Goal: Task Accomplishment & Management: Manage account settings

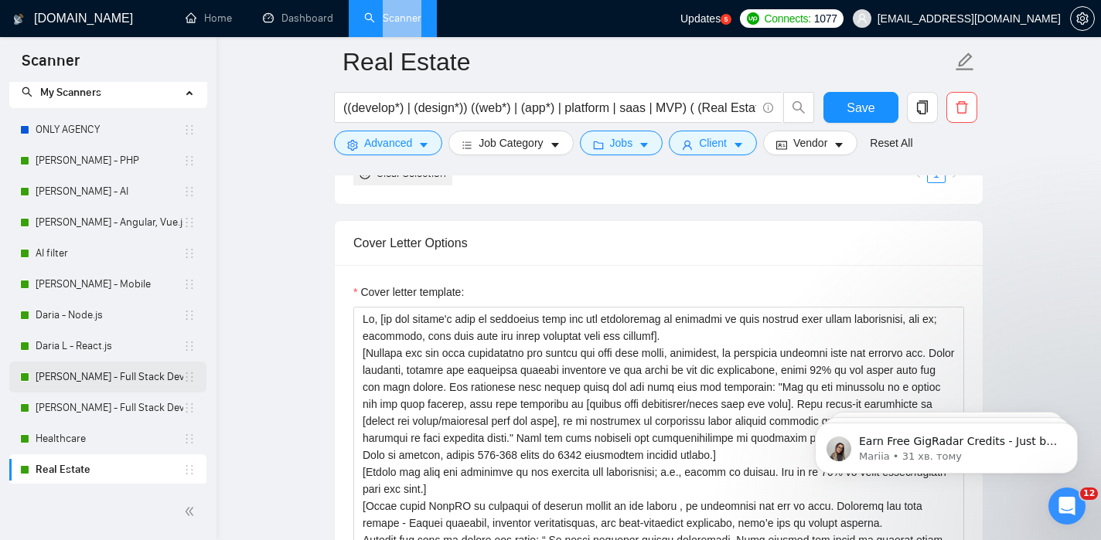
scroll to position [43, 0]
click at [71, 162] on link "[PERSON_NAME] - PHP" at bounding box center [110, 159] width 148 height 31
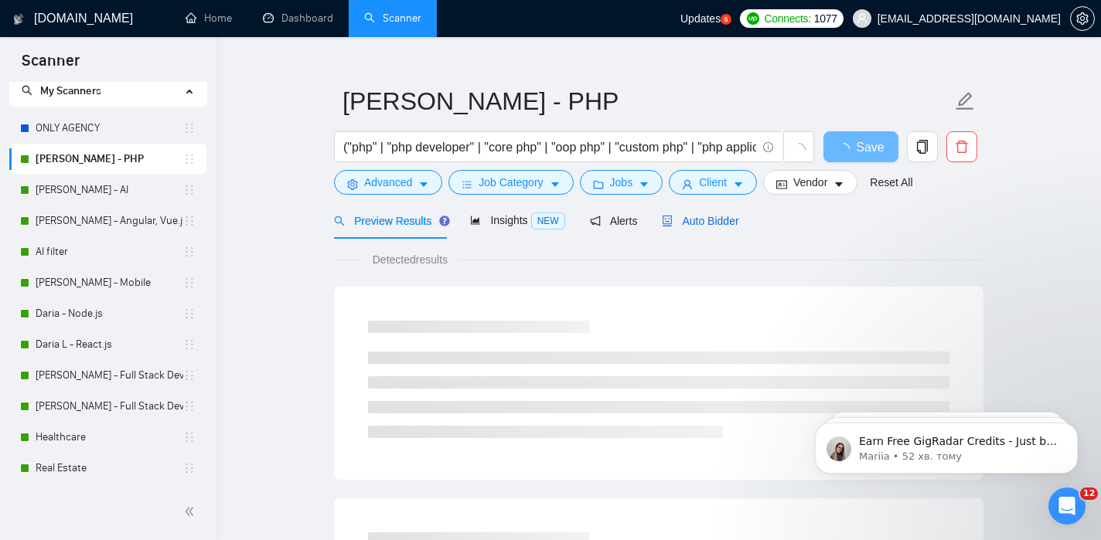
click at [702, 223] on span "Auto Bidder" at bounding box center [700, 221] width 77 height 12
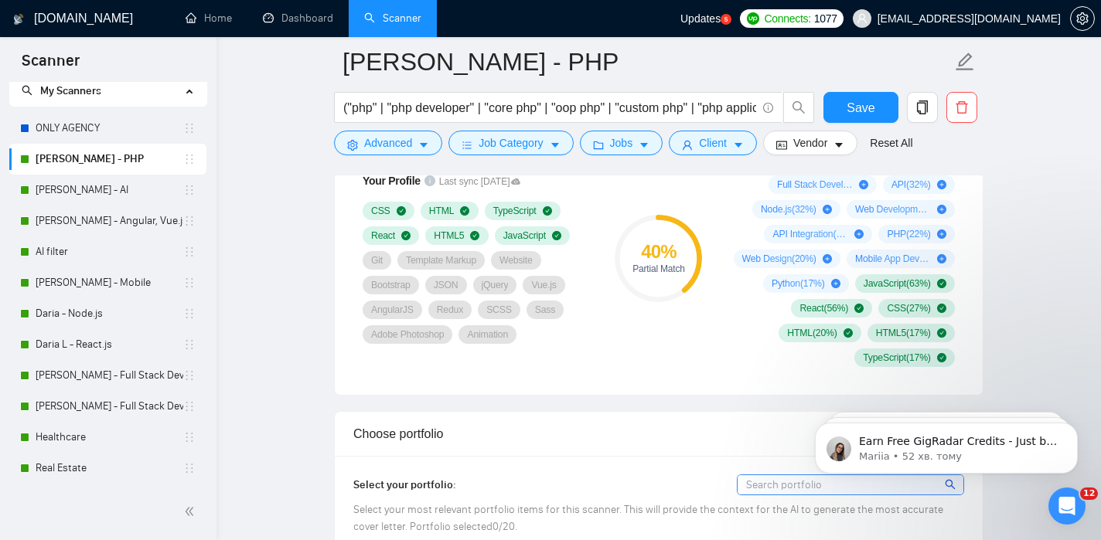
scroll to position [1084, 0]
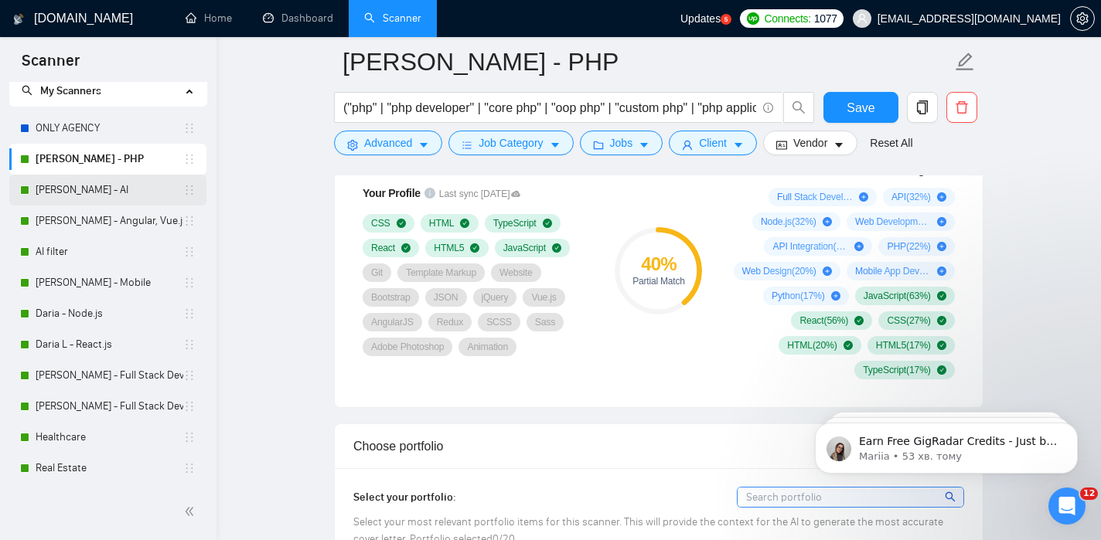
click at [75, 197] on link "[PERSON_NAME] - AI" at bounding box center [110, 190] width 148 height 31
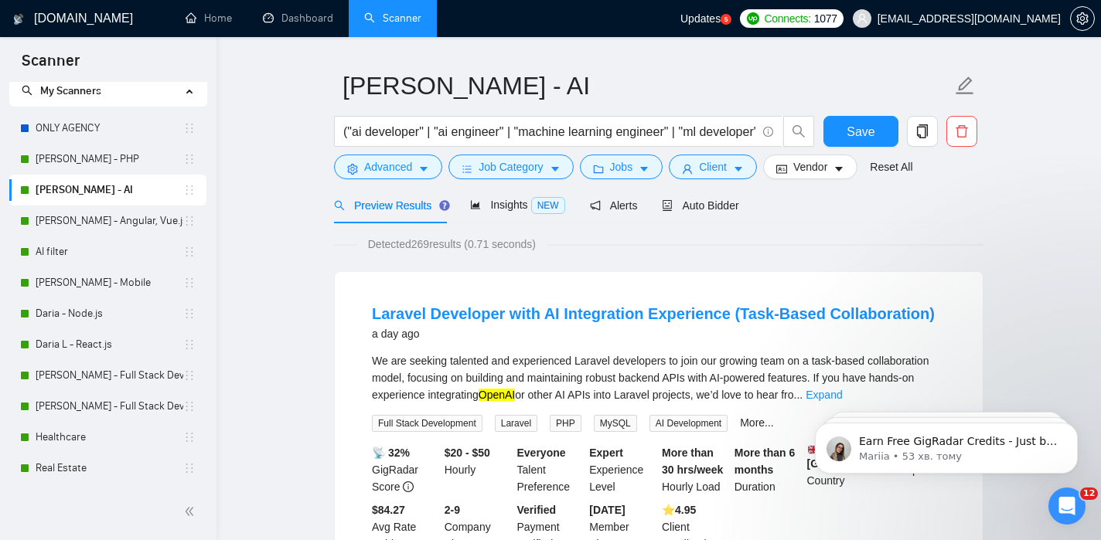
scroll to position [38, 0]
click at [706, 211] on span "Auto Bidder" at bounding box center [700, 207] width 77 height 12
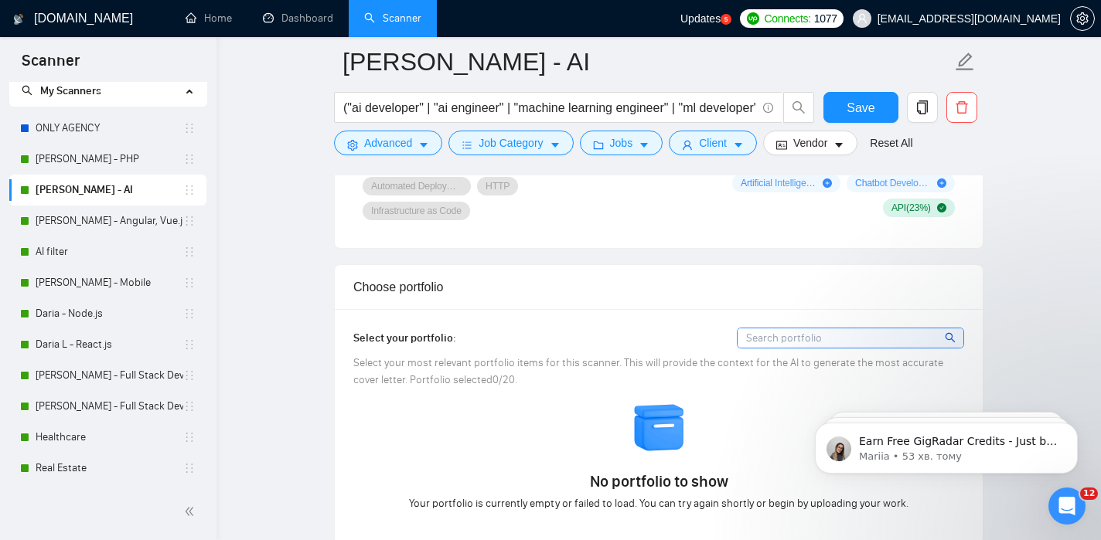
scroll to position [982, 0]
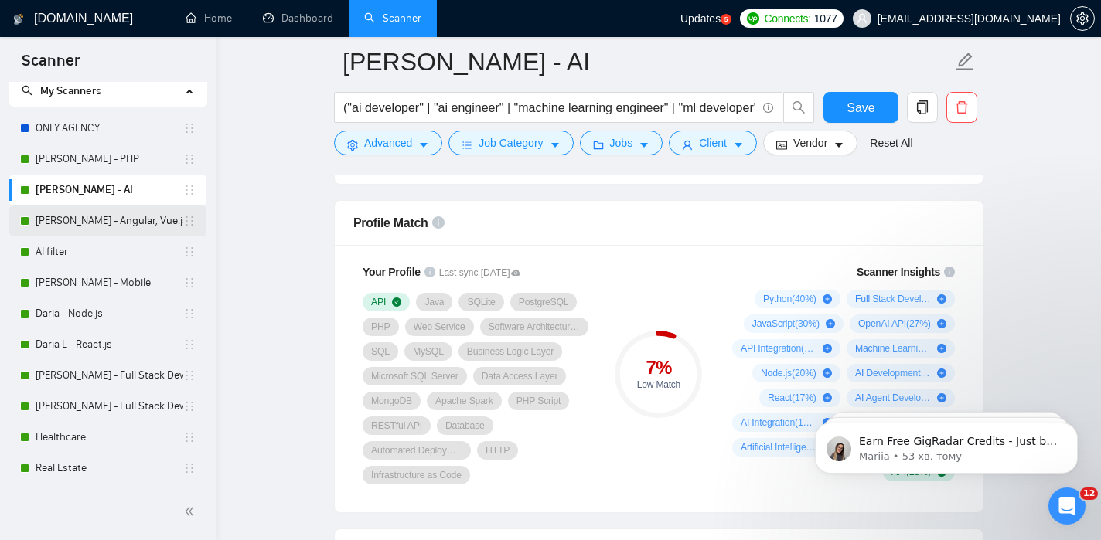
click at [89, 226] on link "[PERSON_NAME] - Angular, Vue.js" at bounding box center [110, 221] width 148 height 31
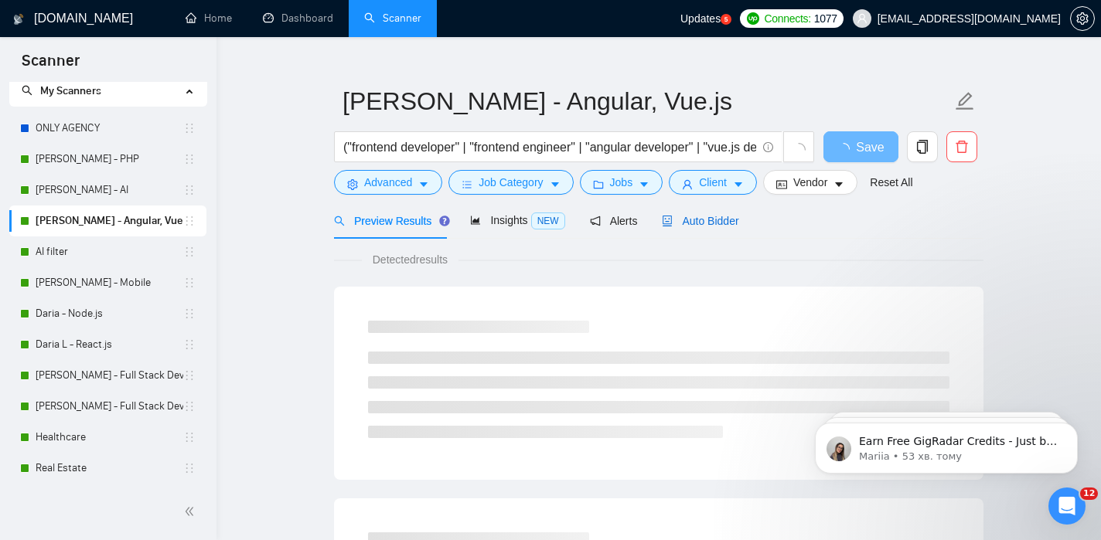
click at [715, 228] on div "Auto Bidder" at bounding box center [700, 221] width 77 height 17
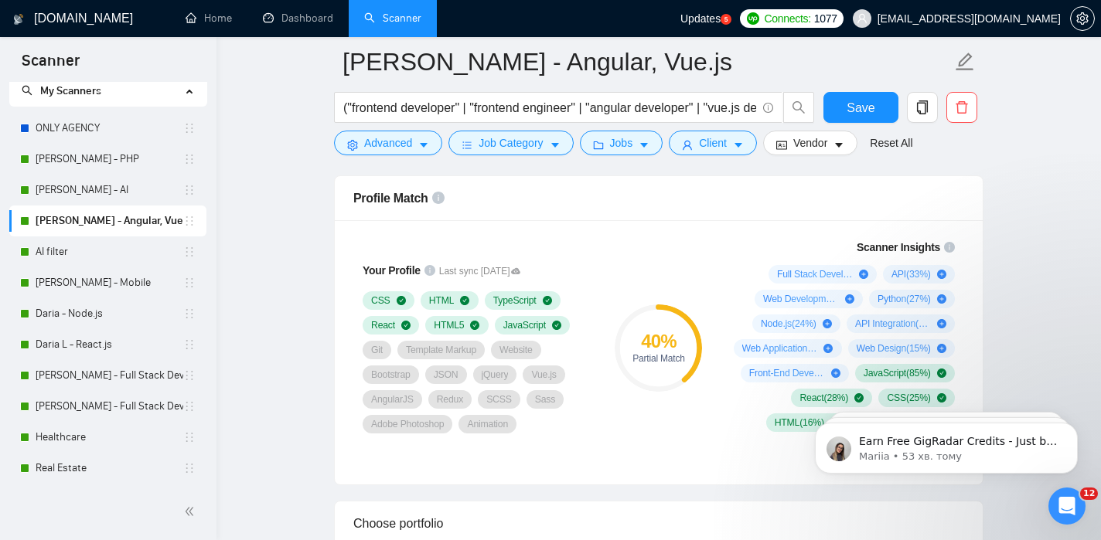
scroll to position [1007, 0]
click at [97, 275] on link "[PERSON_NAME] - Mobile" at bounding box center [110, 283] width 148 height 31
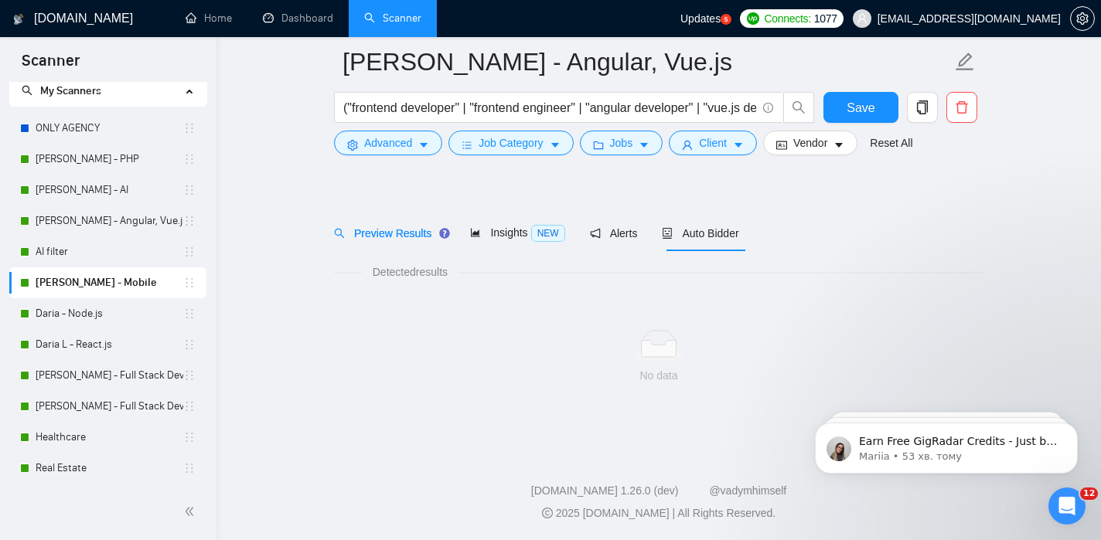
scroll to position [24, 0]
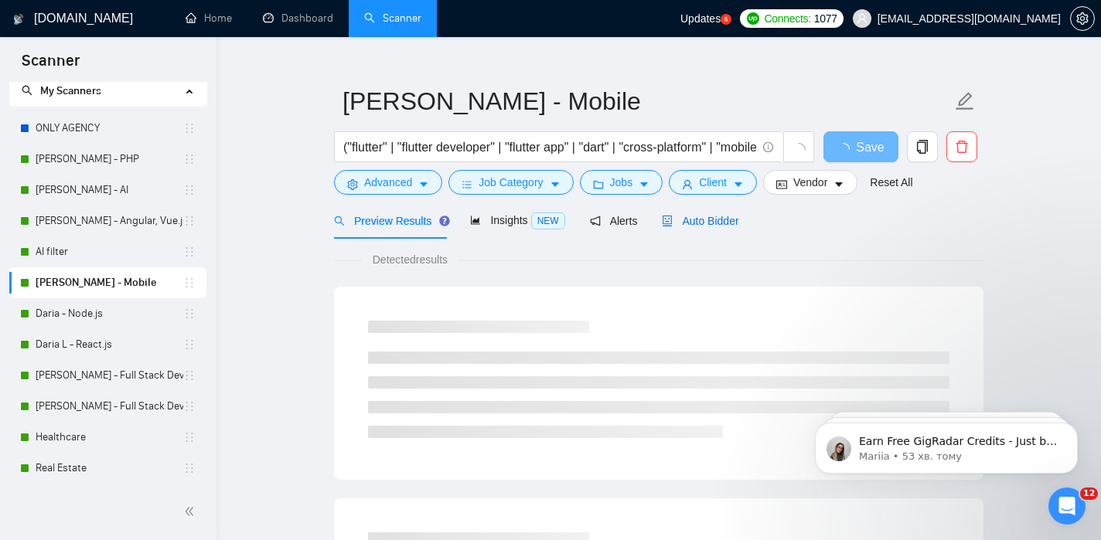
click at [707, 228] on div "Auto Bidder" at bounding box center [700, 221] width 77 height 17
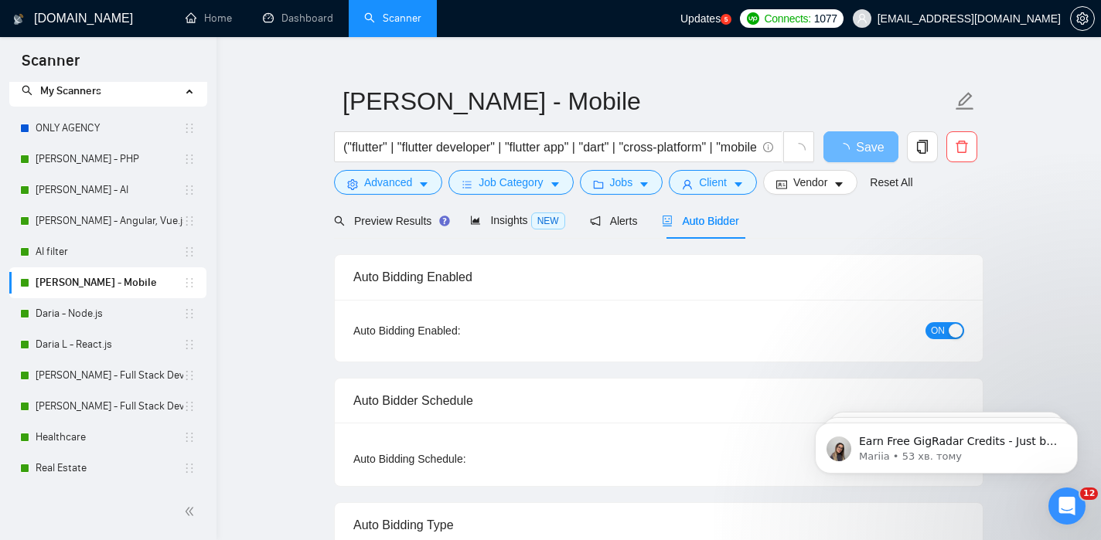
checkbox input "true"
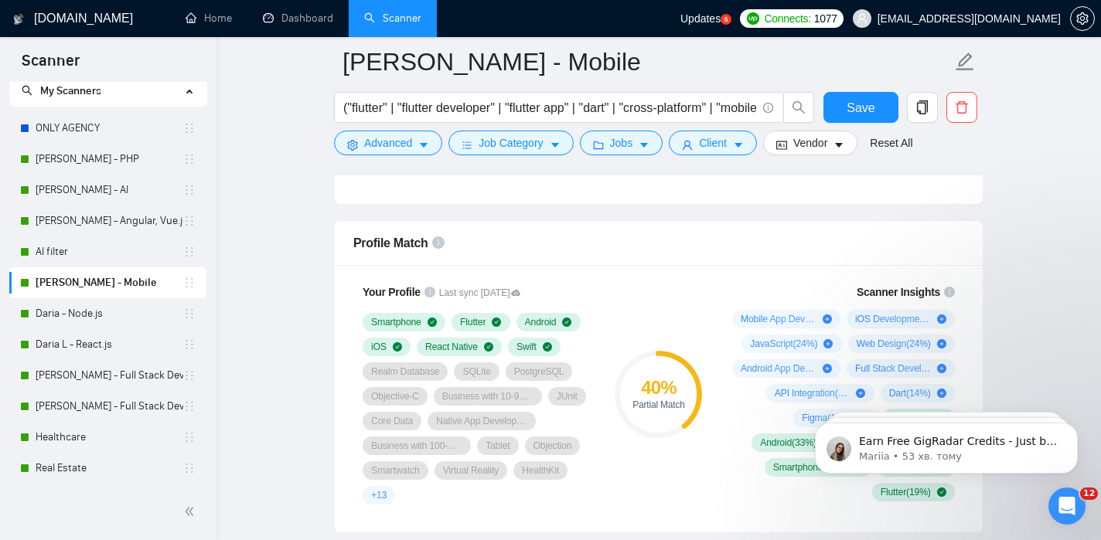
scroll to position [987, 0]
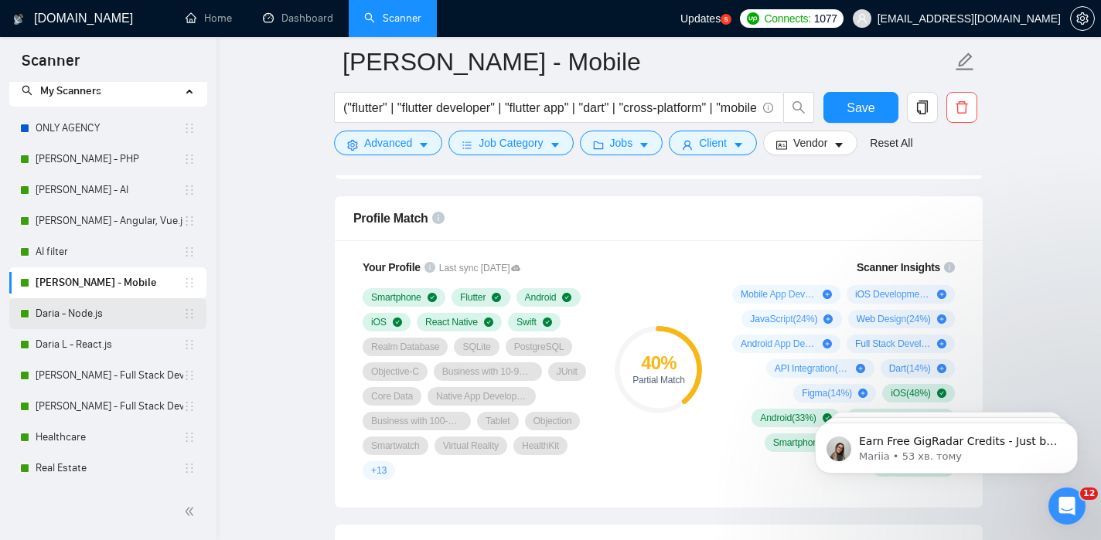
click at [100, 321] on link "Daria - Node.js" at bounding box center [110, 313] width 148 height 31
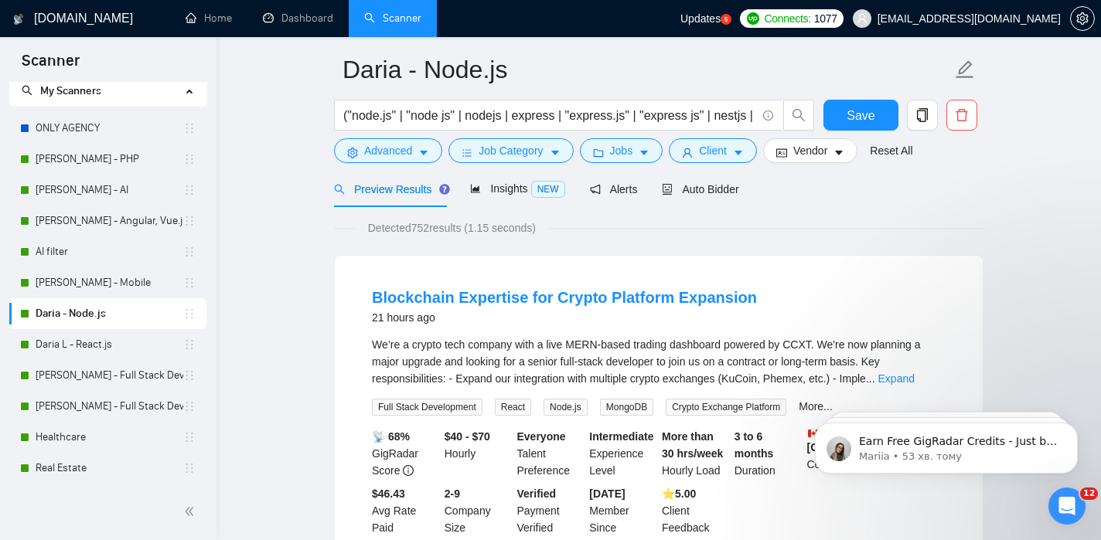
scroll to position [46, 0]
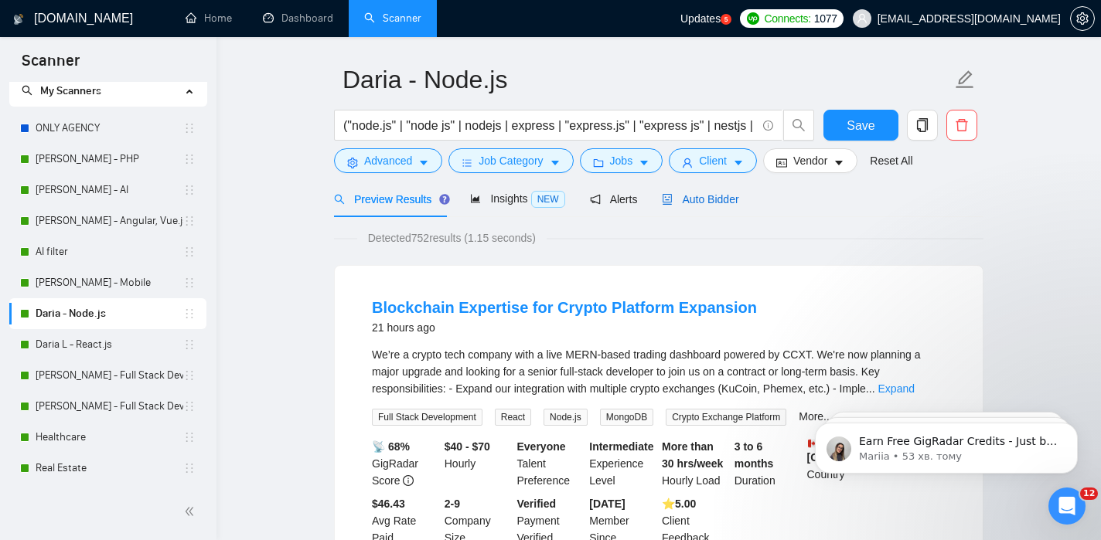
click at [707, 204] on span "Auto Bidder" at bounding box center [700, 199] width 77 height 12
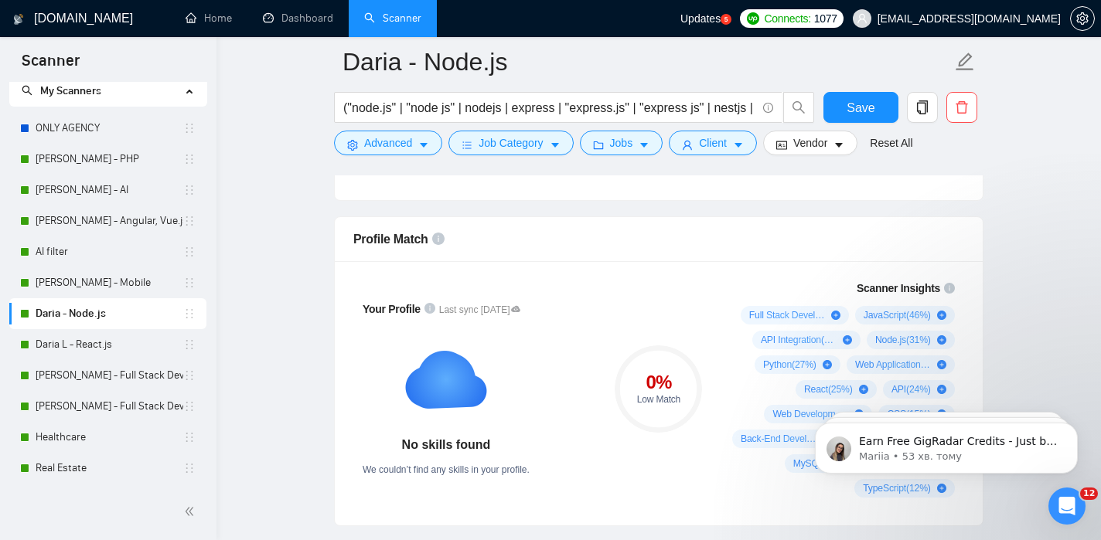
scroll to position [1013, 0]
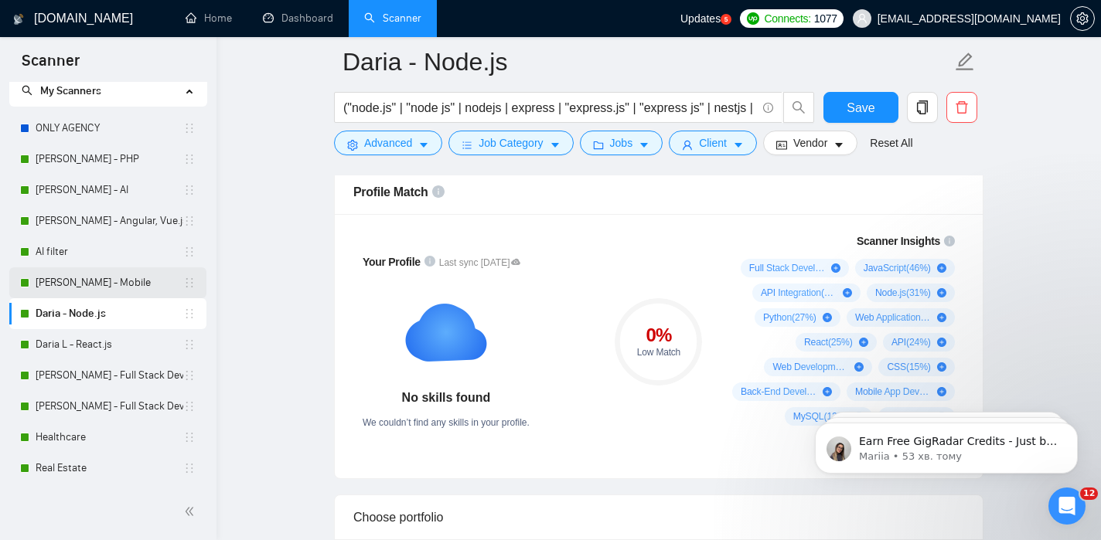
click at [113, 291] on link "[PERSON_NAME] - Mobile" at bounding box center [110, 283] width 148 height 31
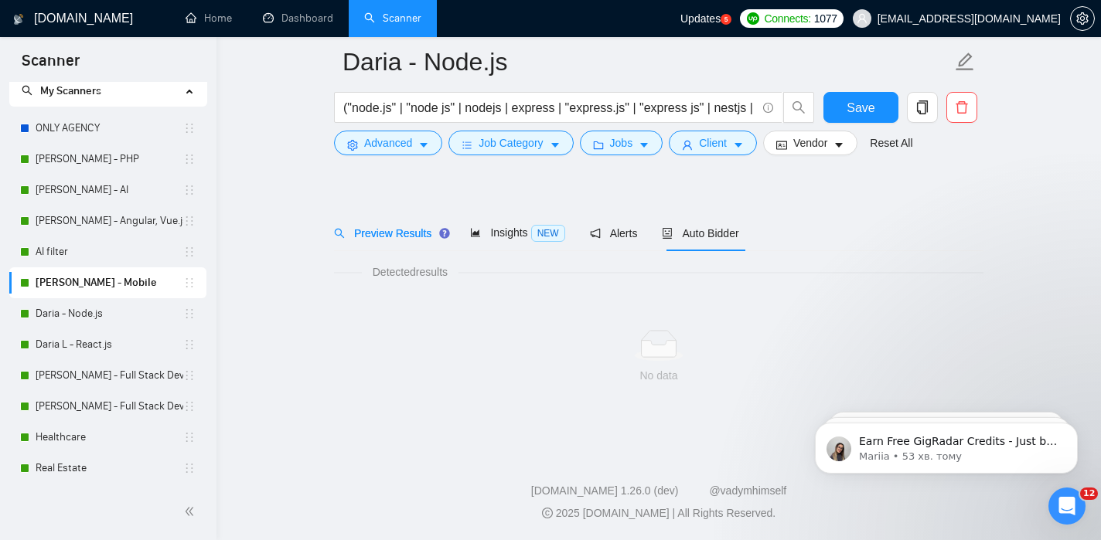
scroll to position [24, 0]
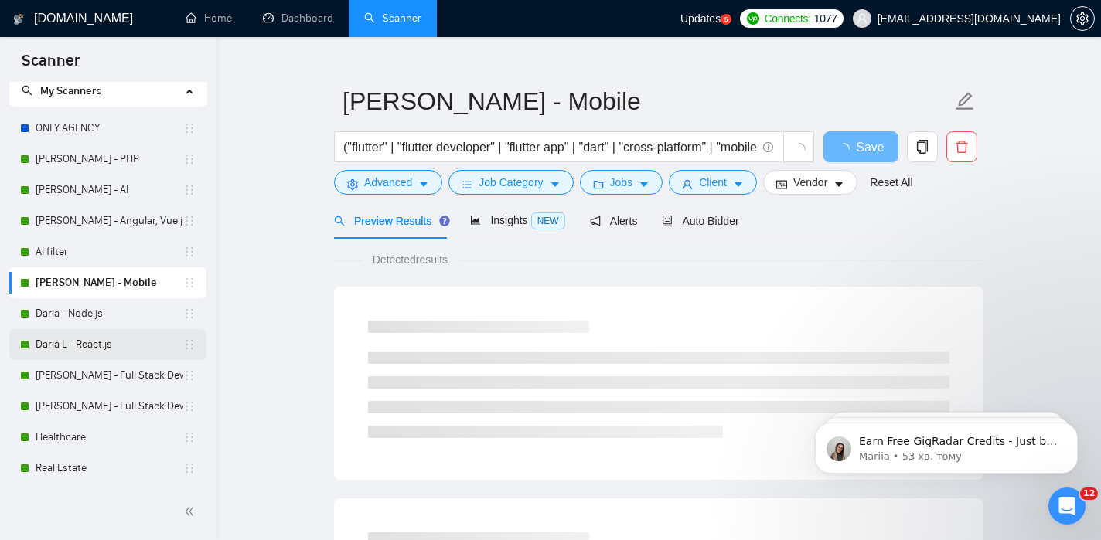
click at [97, 344] on link "Daria L - React.js" at bounding box center [110, 344] width 148 height 31
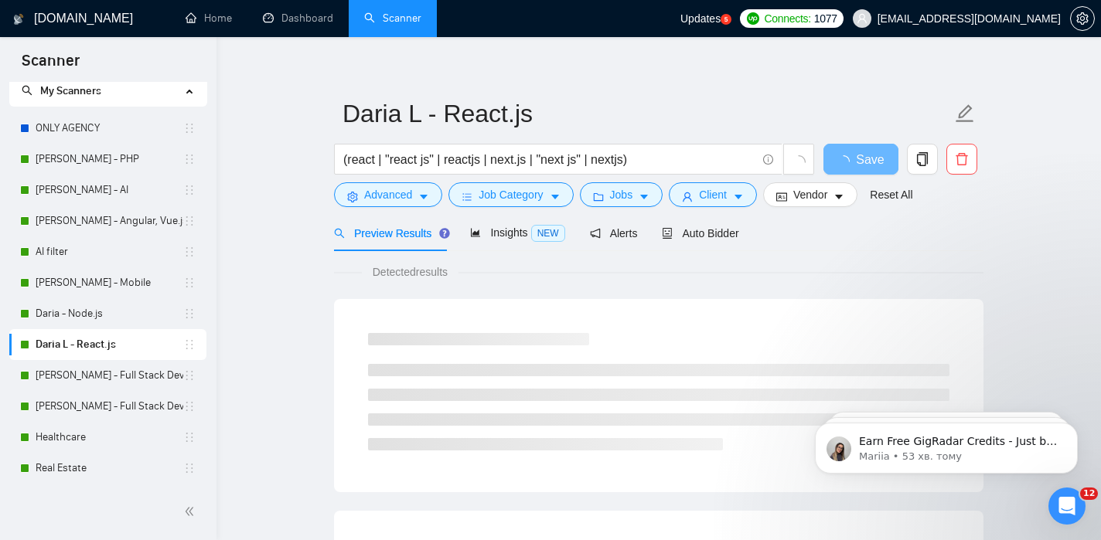
scroll to position [24, 0]
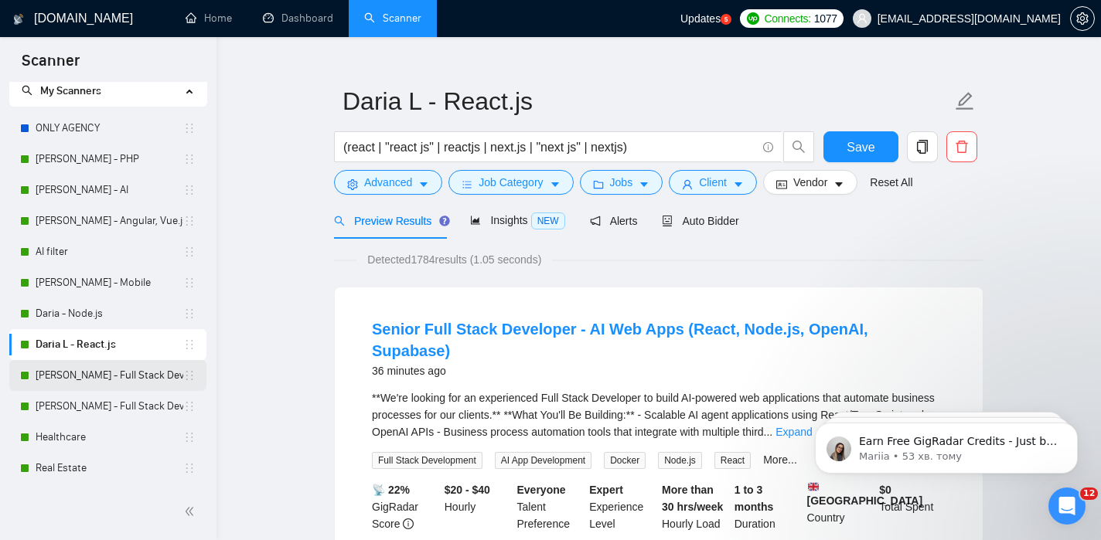
click at [97, 383] on link "[PERSON_NAME] - Full Stack Developer" at bounding box center [110, 375] width 148 height 31
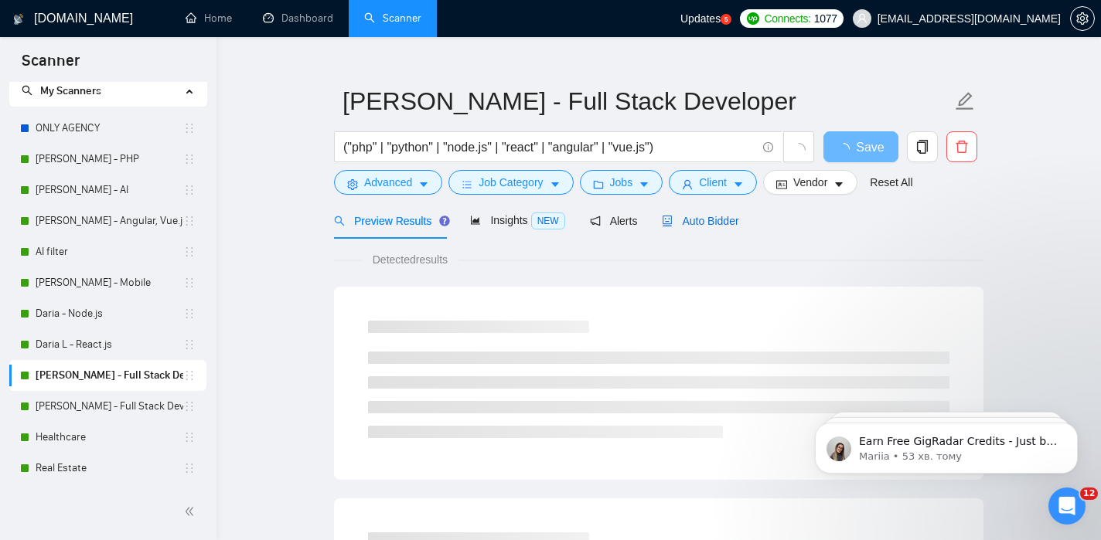
click at [693, 222] on span "Auto Bidder" at bounding box center [700, 221] width 77 height 12
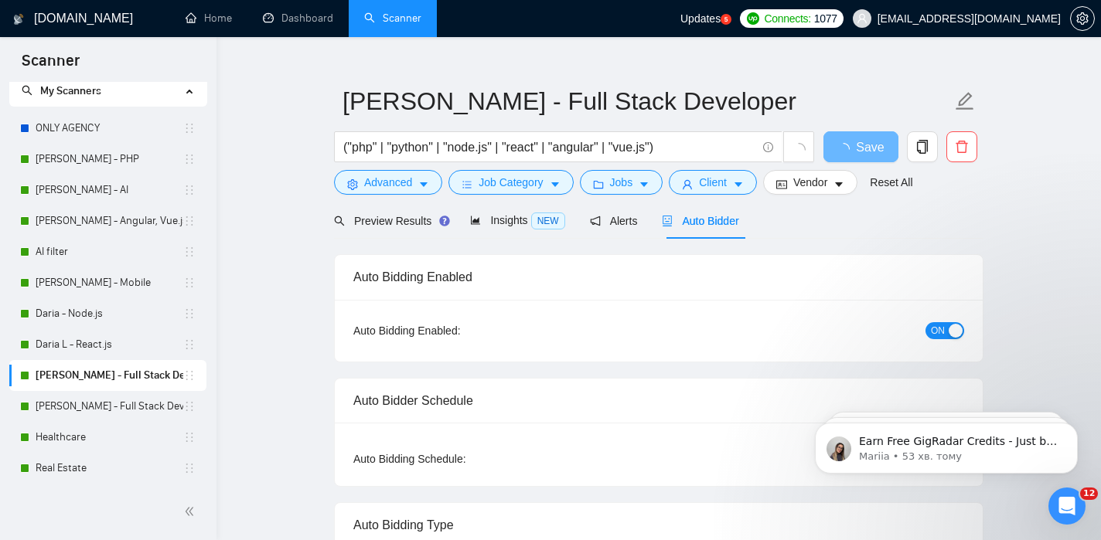
checkbox input "true"
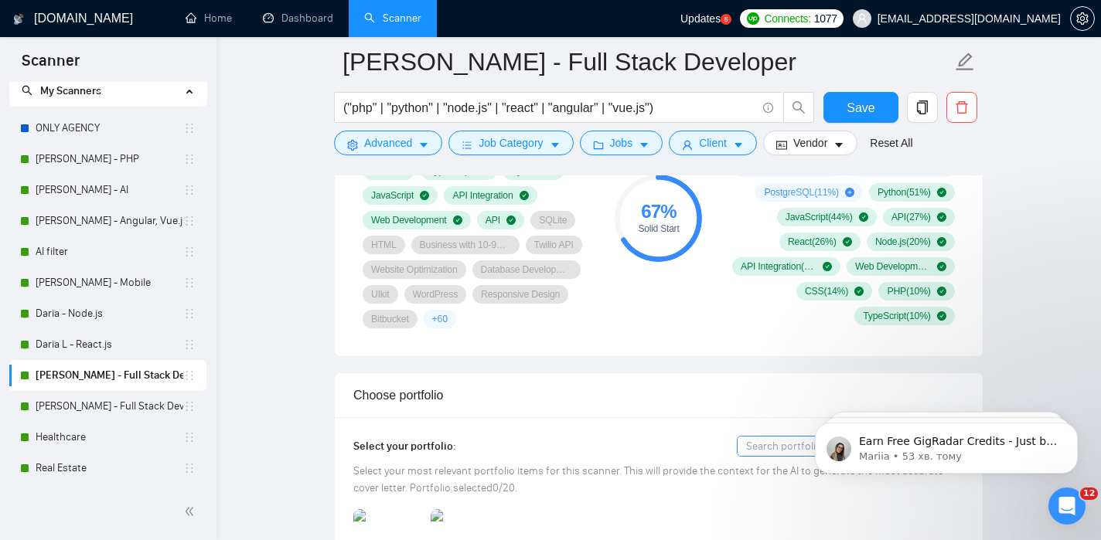
scroll to position [946, 0]
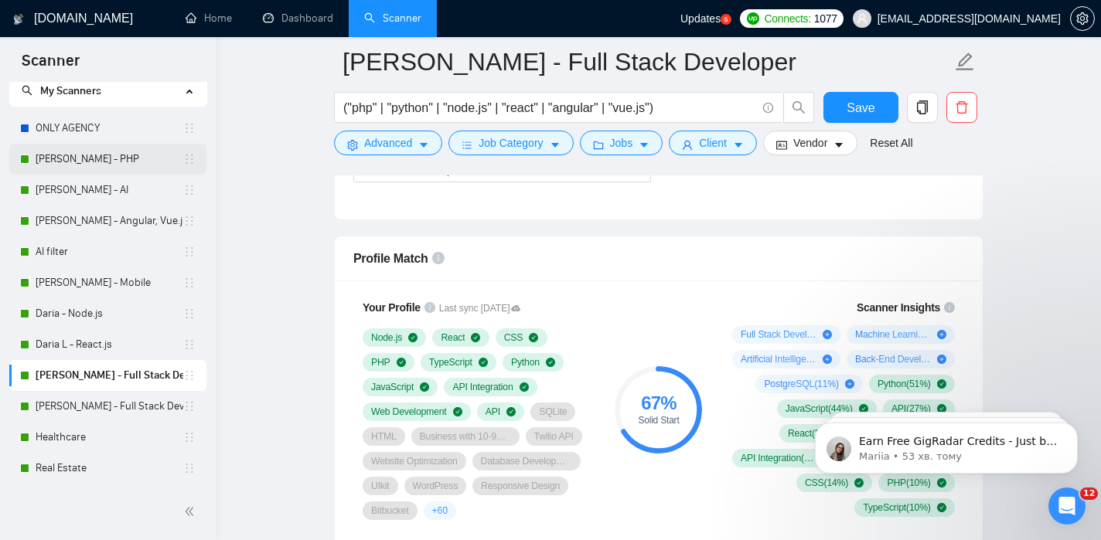
click at [67, 152] on link "[PERSON_NAME] - PHP" at bounding box center [110, 159] width 148 height 31
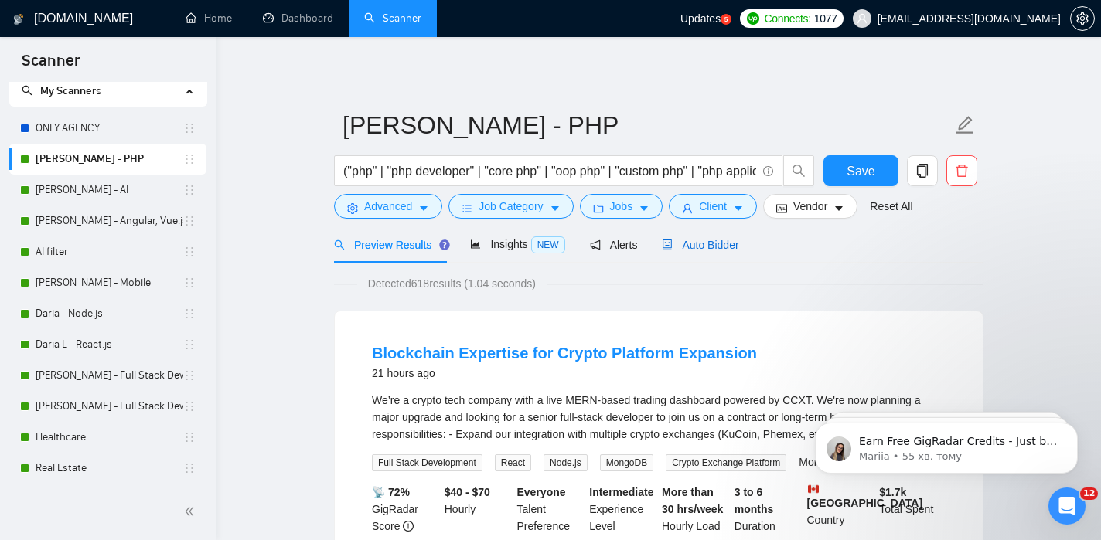
click at [703, 250] on span "Auto Bidder" at bounding box center [700, 245] width 77 height 12
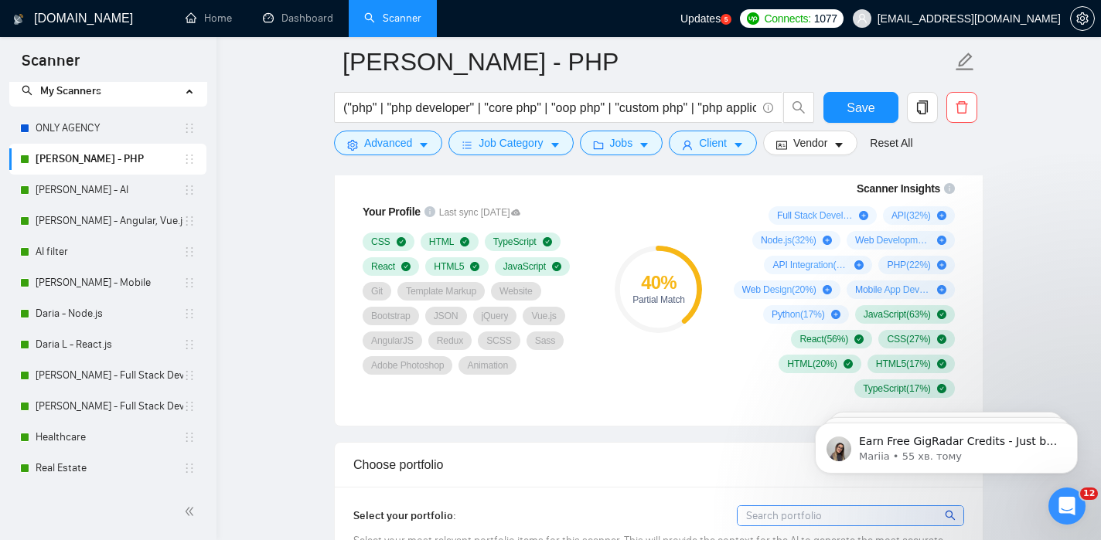
scroll to position [1065, 0]
click at [93, 227] on link "[PERSON_NAME] - Angular, Vue.js" at bounding box center [110, 221] width 148 height 31
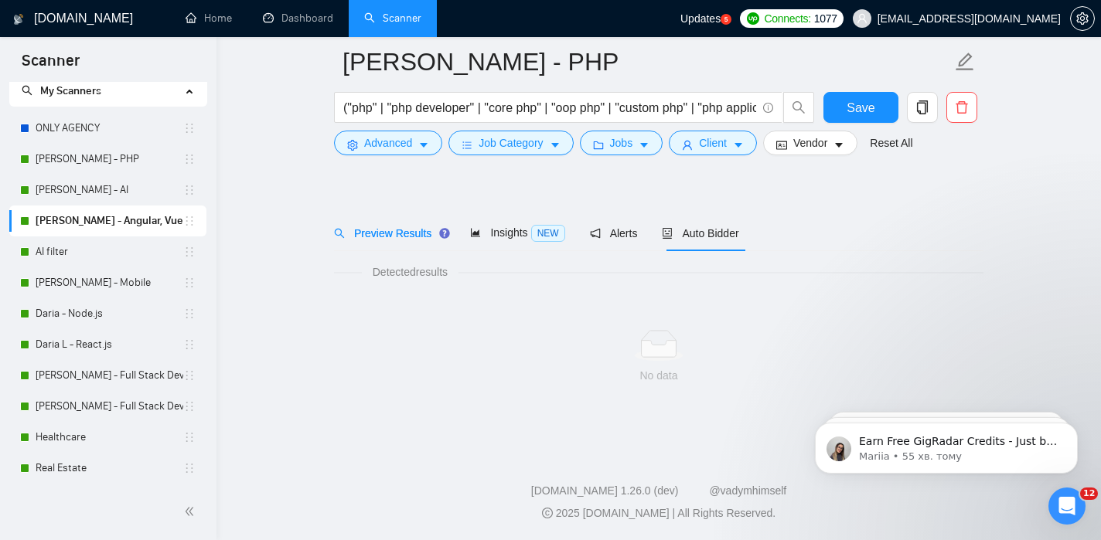
scroll to position [24, 0]
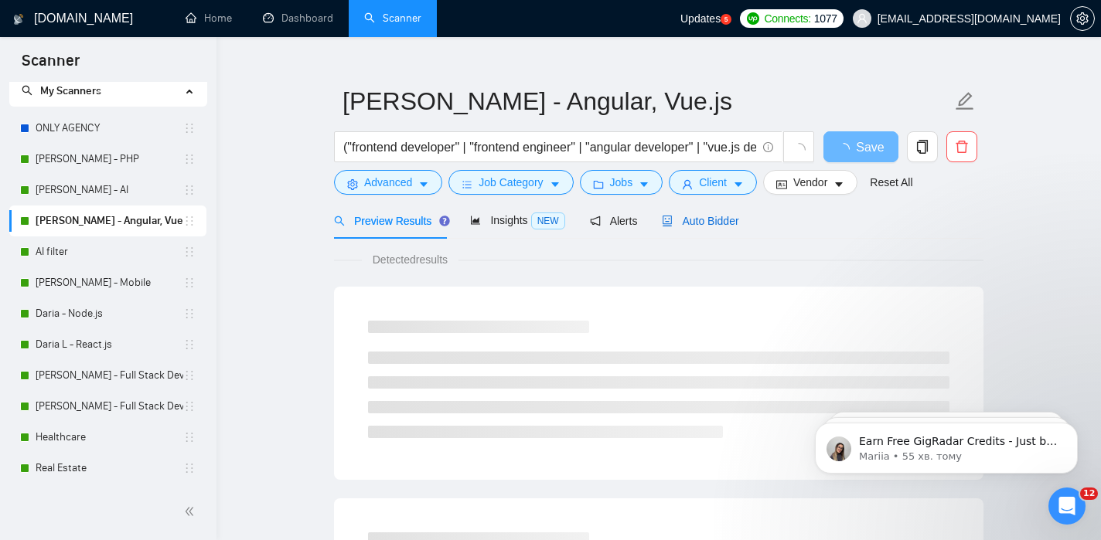
click at [715, 220] on span "Auto Bidder" at bounding box center [700, 221] width 77 height 12
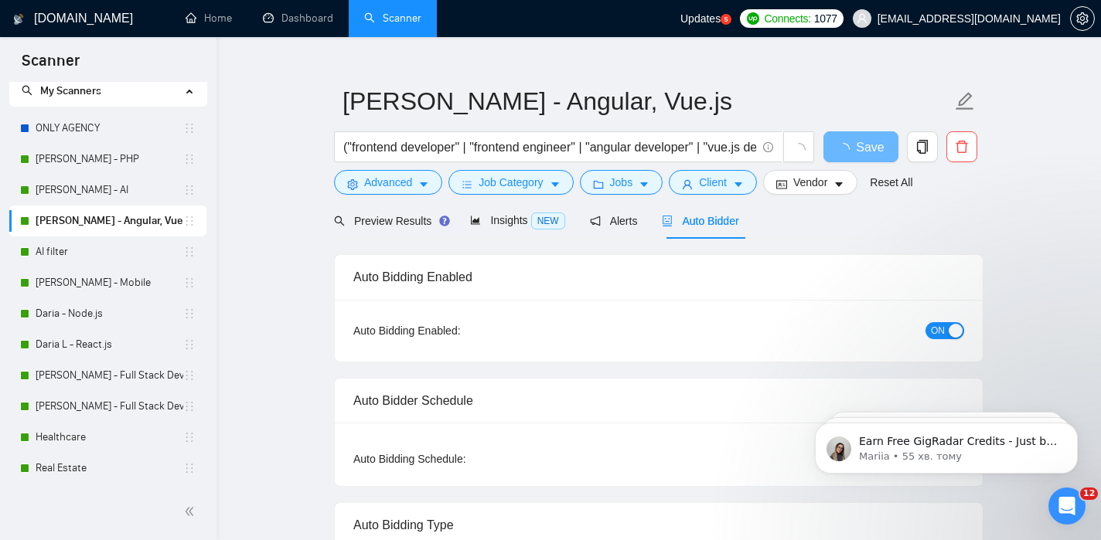
checkbox input "true"
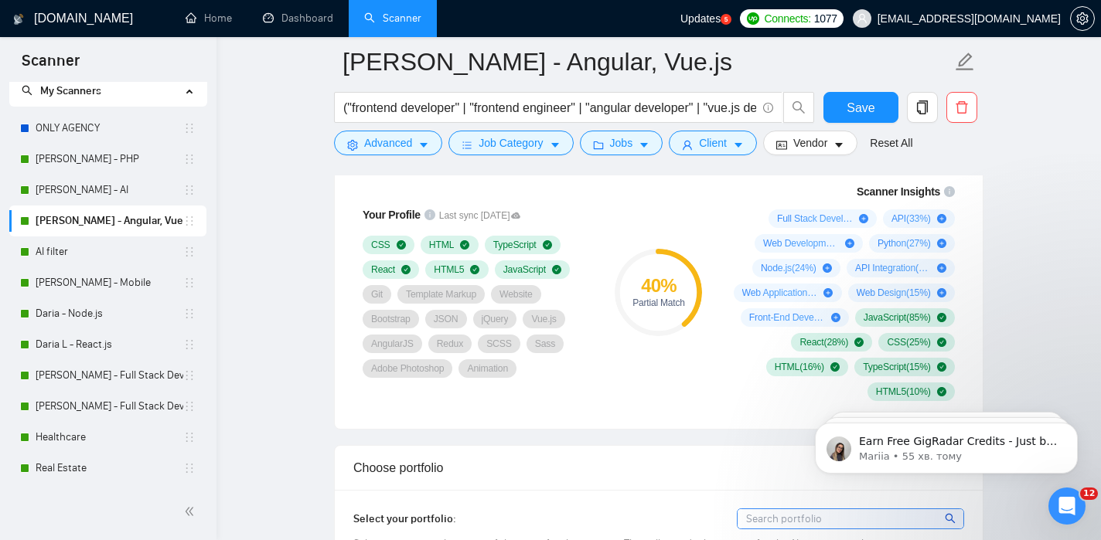
scroll to position [1099, 0]
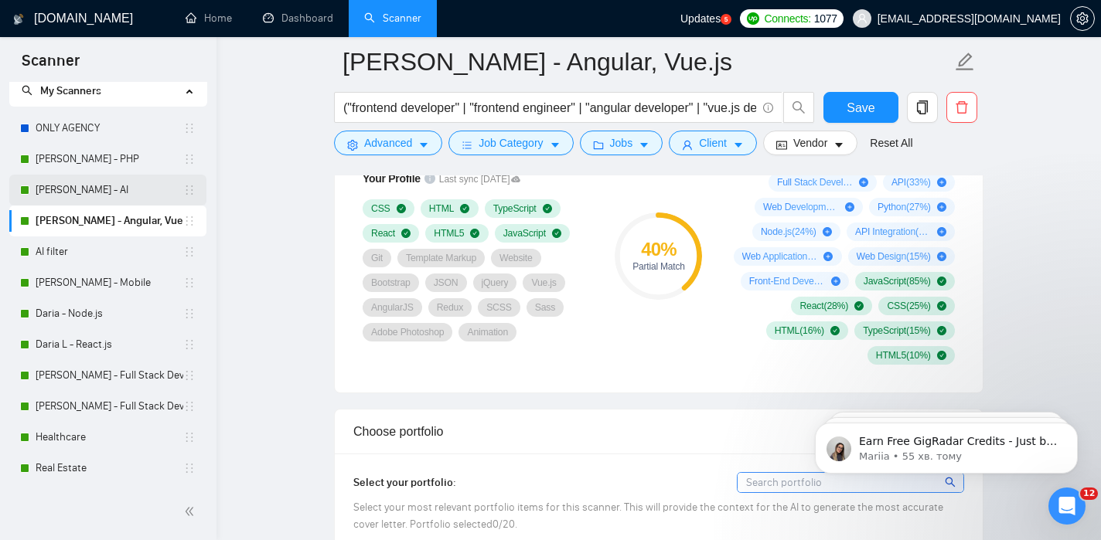
click at [93, 196] on link "[PERSON_NAME] - AI" at bounding box center [110, 190] width 148 height 31
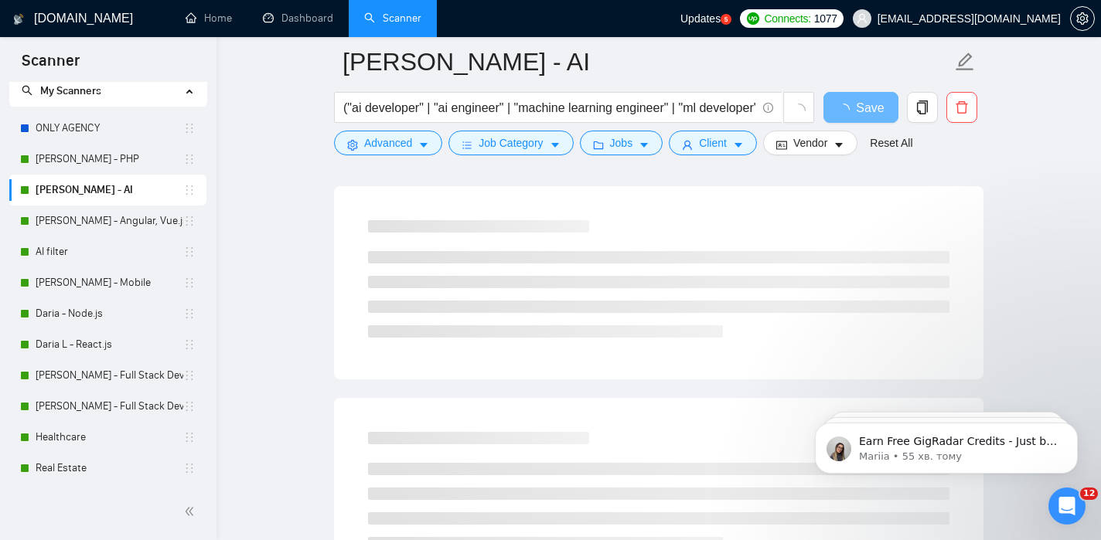
scroll to position [184, 0]
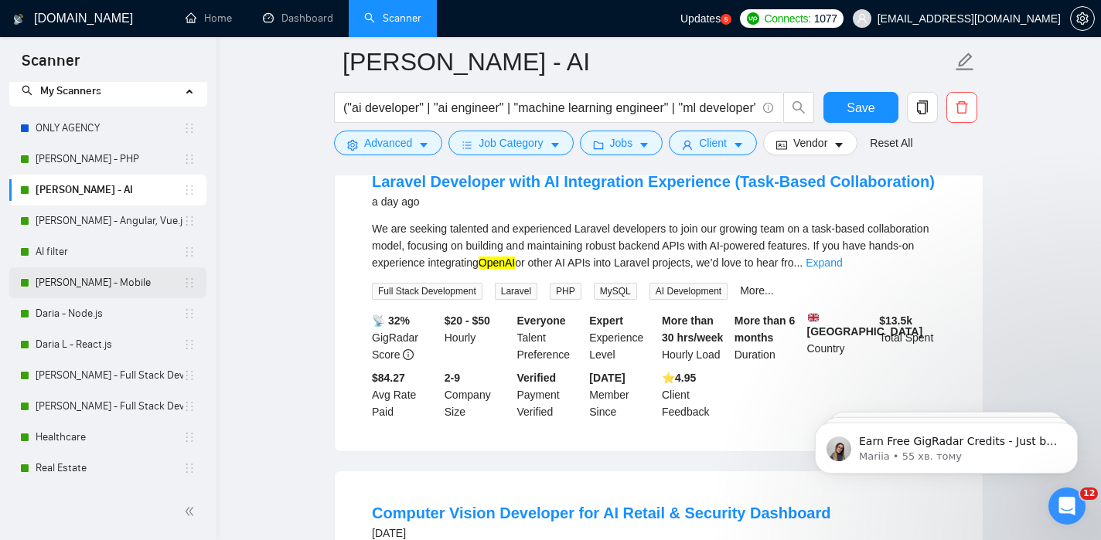
click at [91, 282] on link "[PERSON_NAME] - Mobile" at bounding box center [110, 283] width 148 height 31
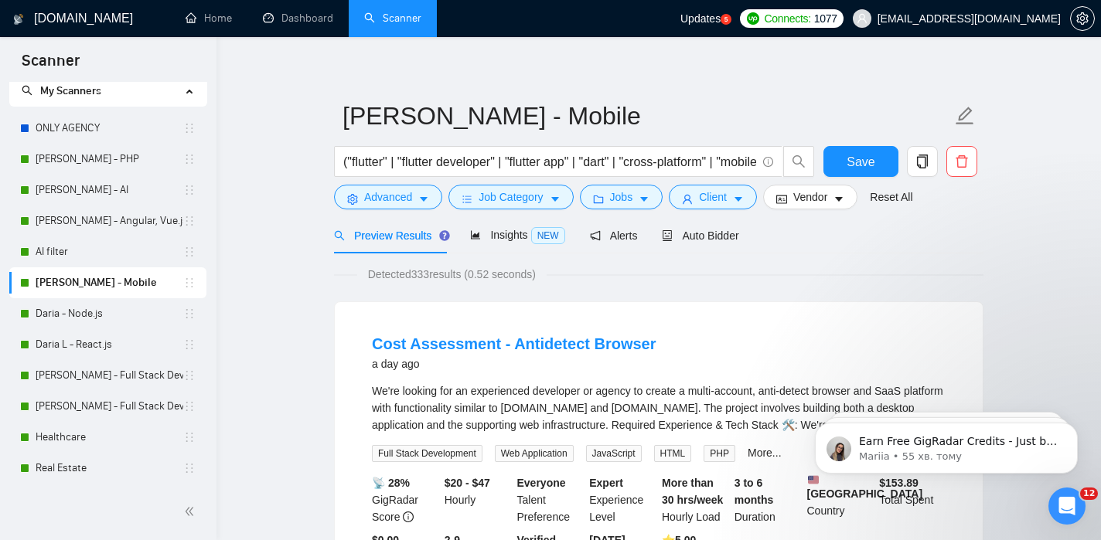
scroll to position [4, 0]
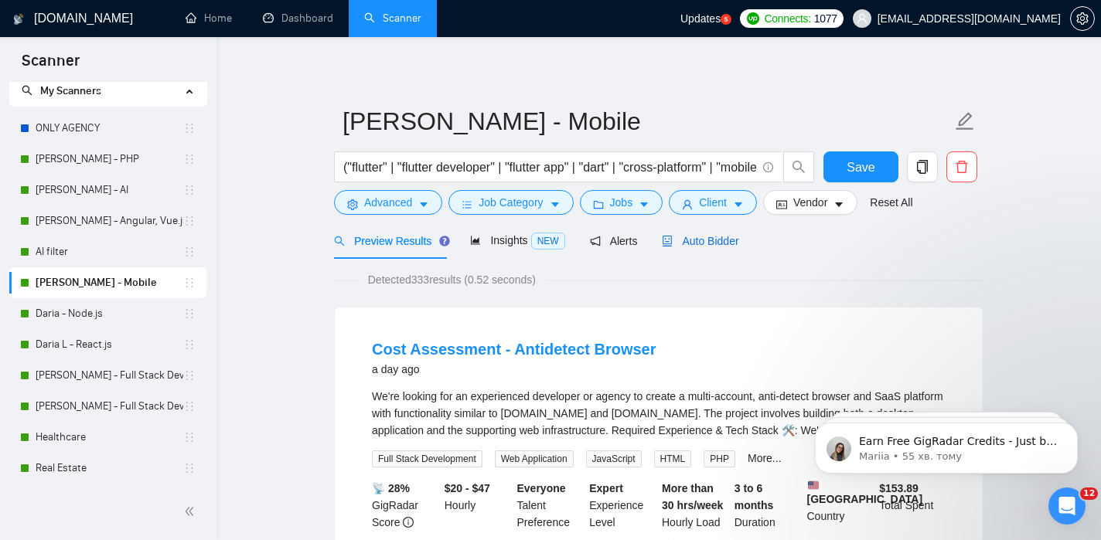
click at [691, 239] on span "Auto Bidder" at bounding box center [700, 241] width 77 height 12
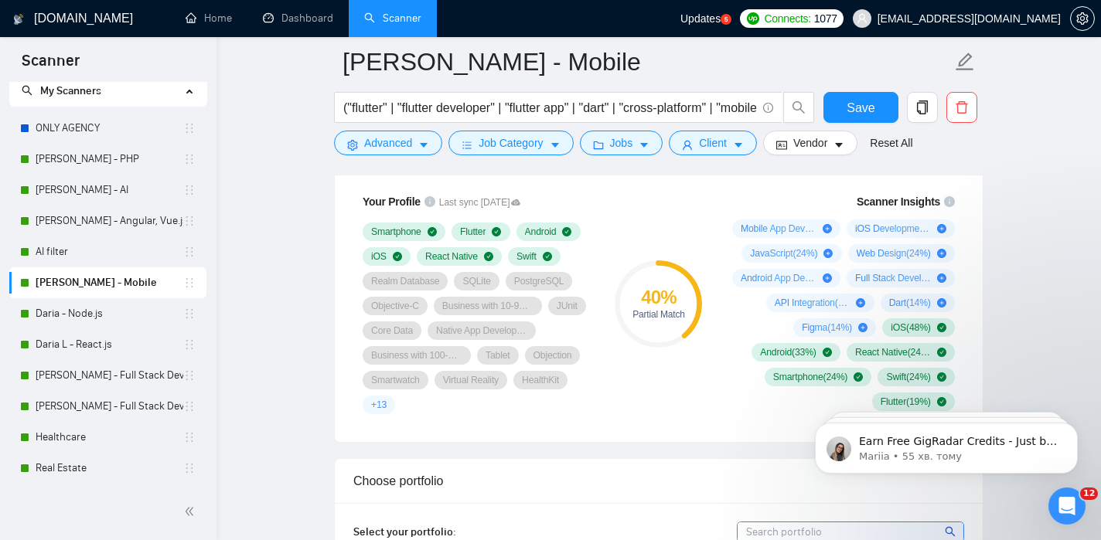
scroll to position [1072, 0]
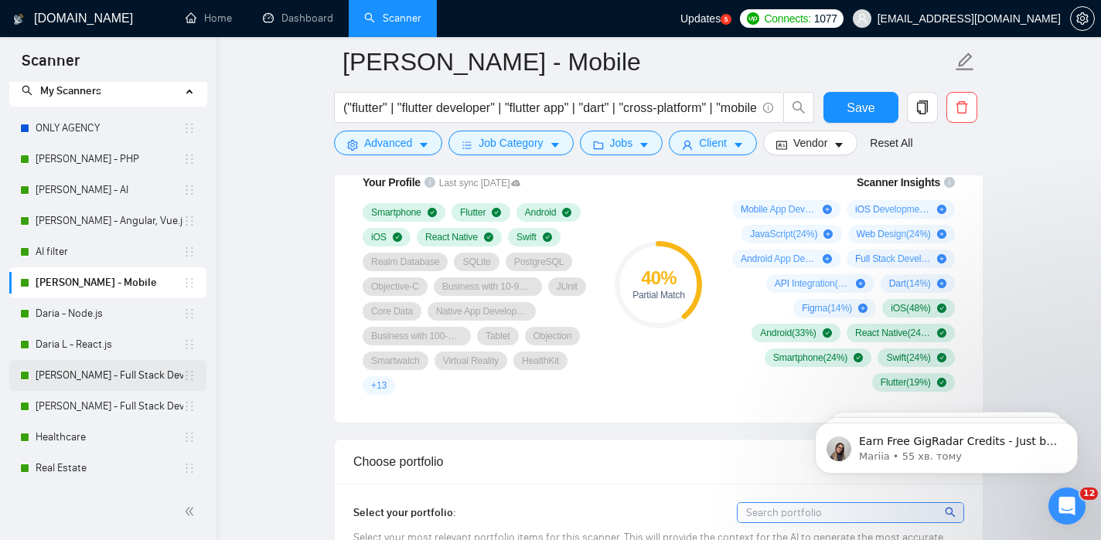
click at [114, 389] on link "[PERSON_NAME] - Full Stack Developer" at bounding box center [110, 375] width 148 height 31
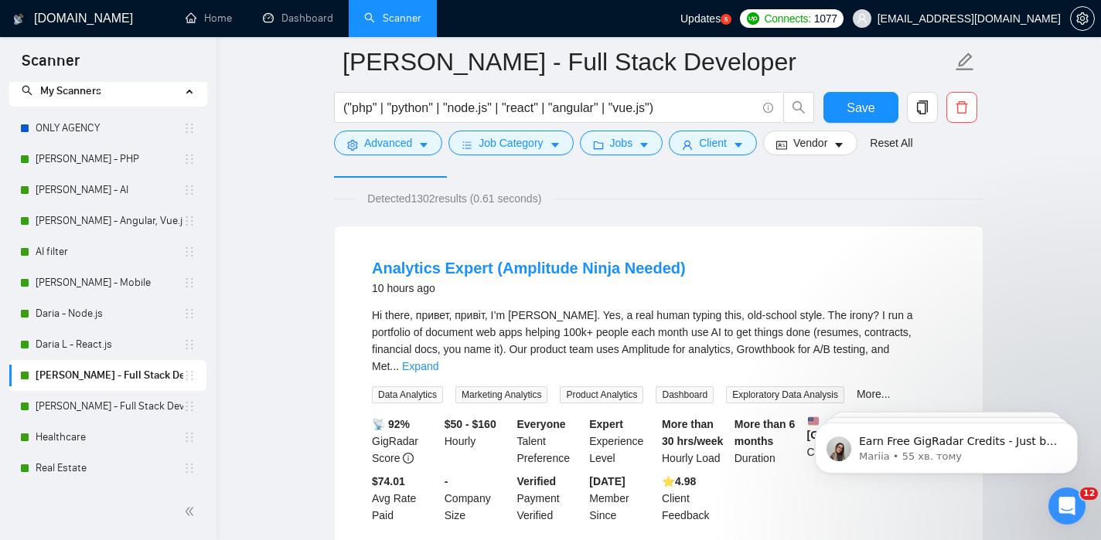
scroll to position [49, 0]
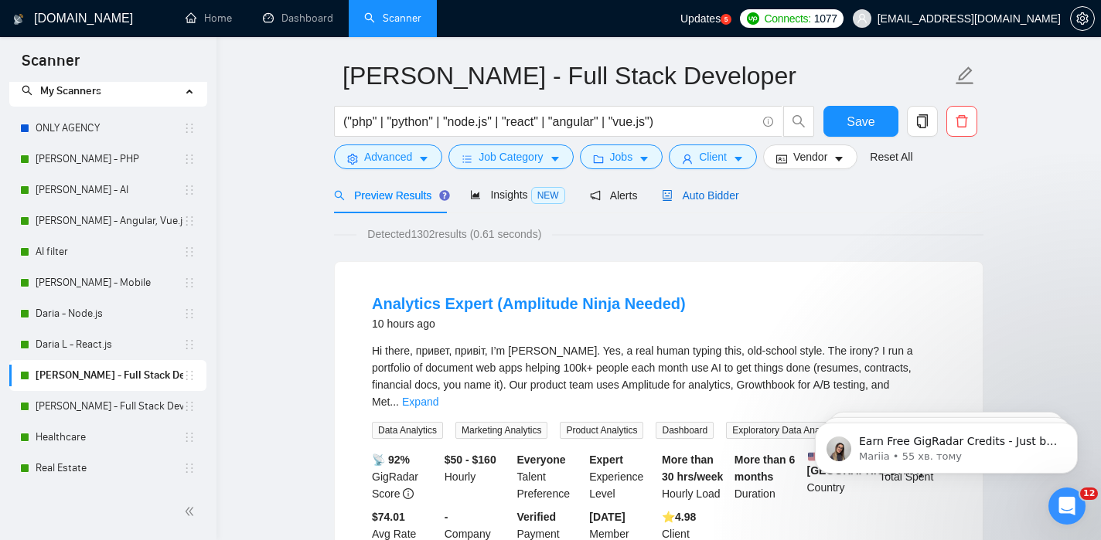
click at [700, 203] on div "Auto Bidder" at bounding box center [700, 195] width 77 height 17
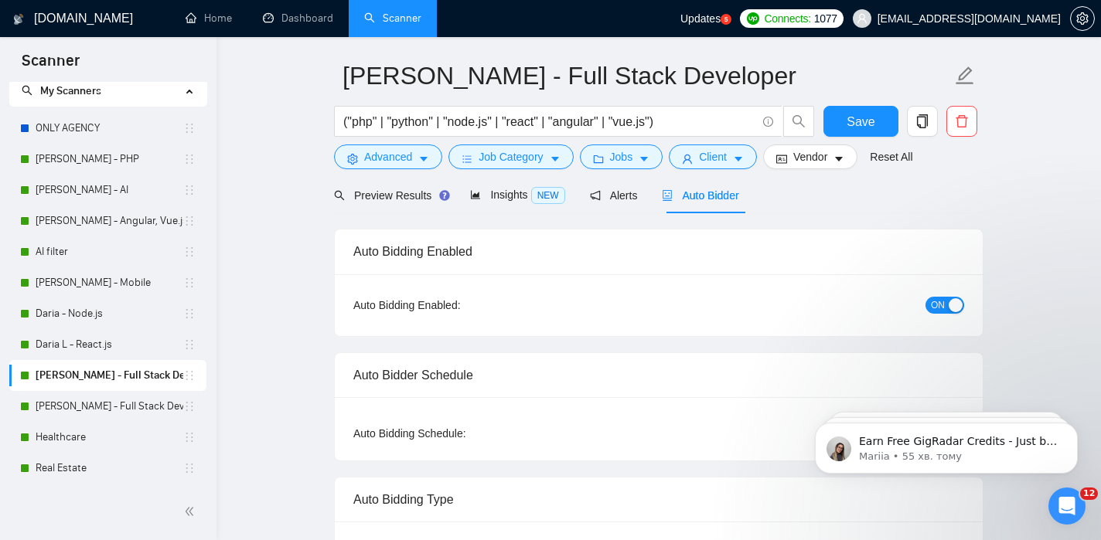
checkbox input "true"
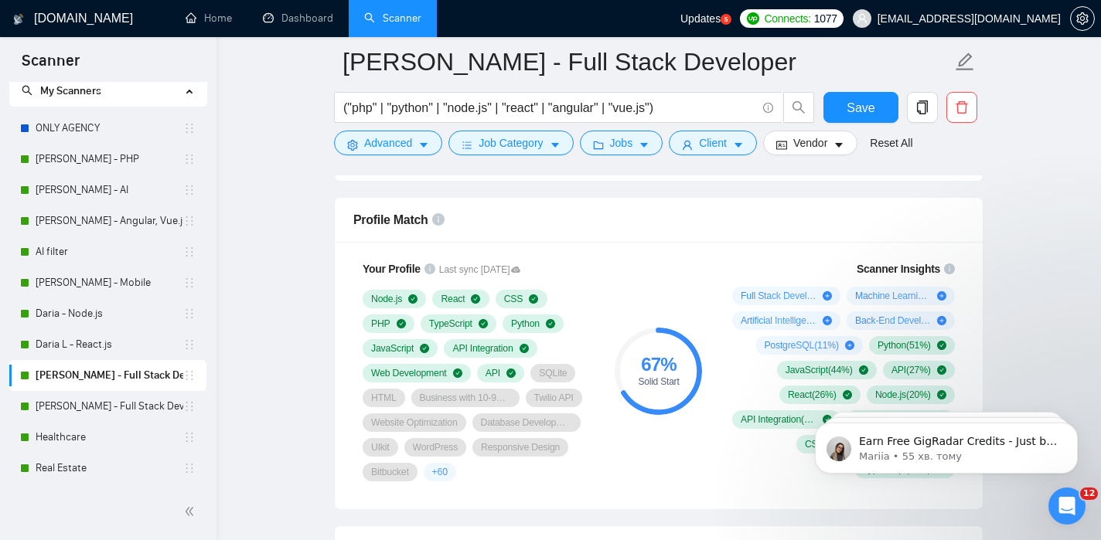
scroll to position [994, 0]
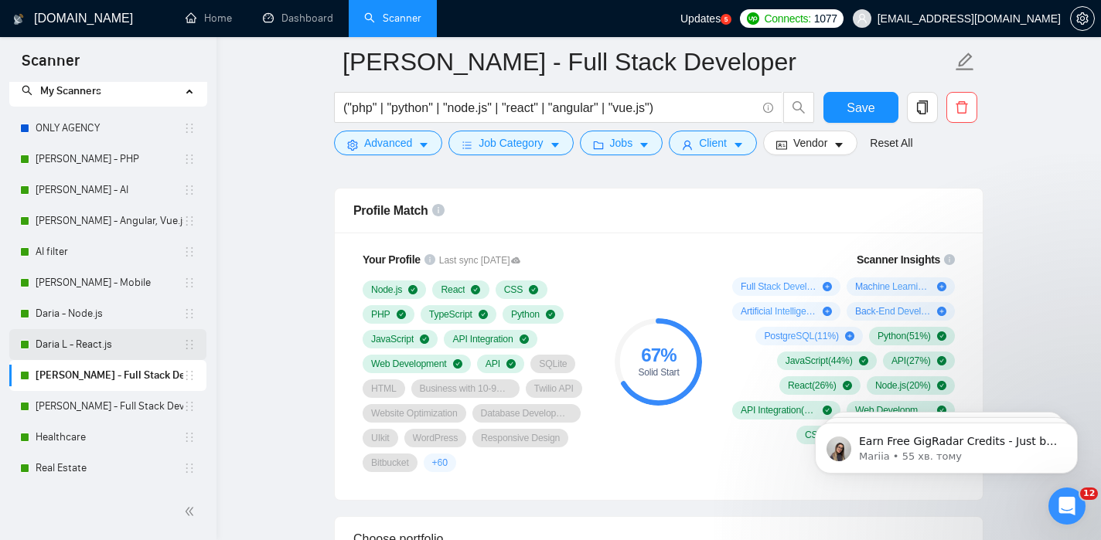
click at [71, 342] on link "Daria L - React.js" at bounding box center [110, 344] width 148 height 31
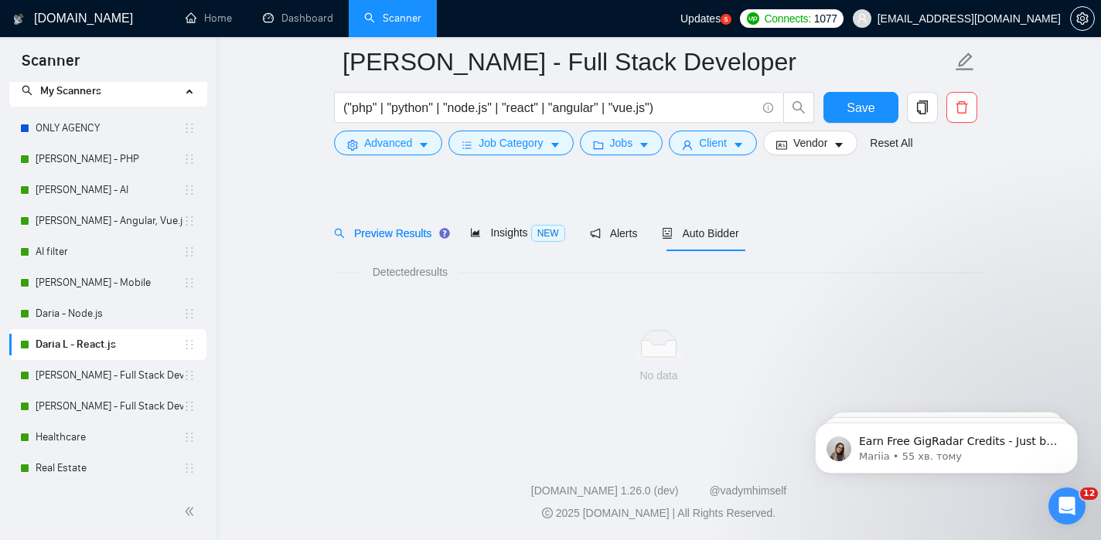
scroll to position [24, 0]
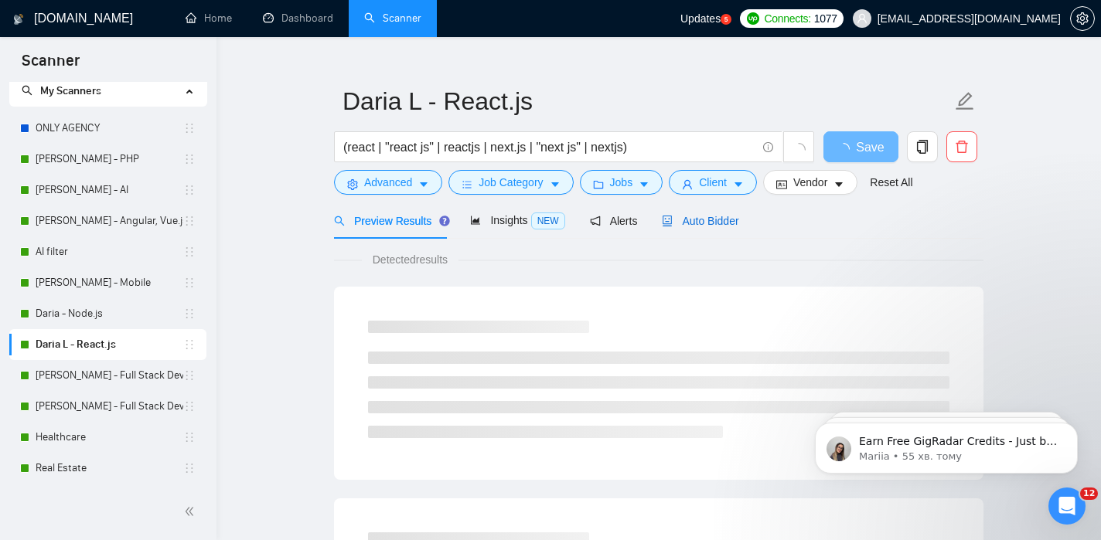
click at [702, 226] on span "Auto Bidder" at bounding box center [700, 221] width 77 height 12
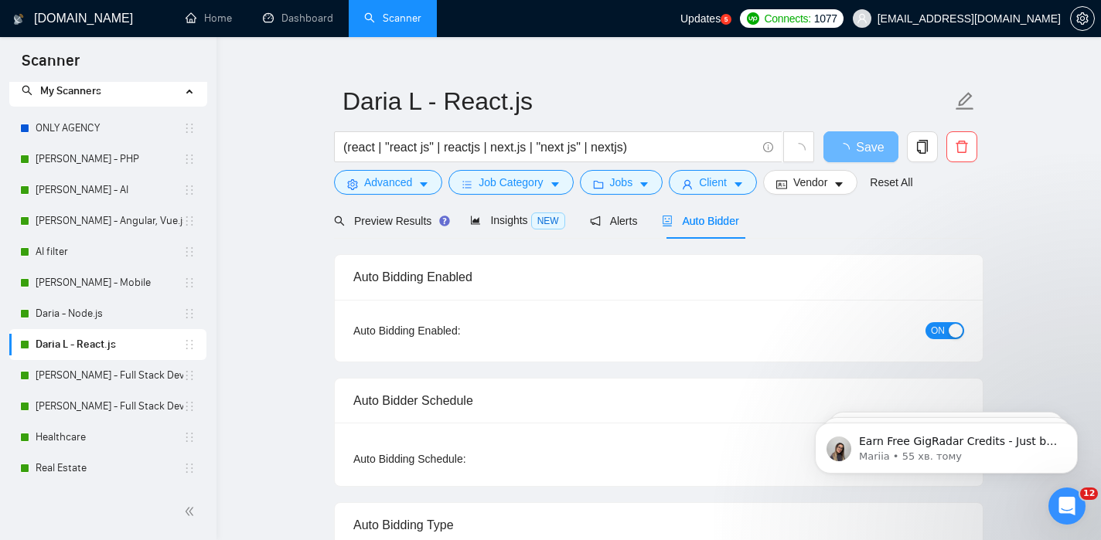
checkbox input "true"
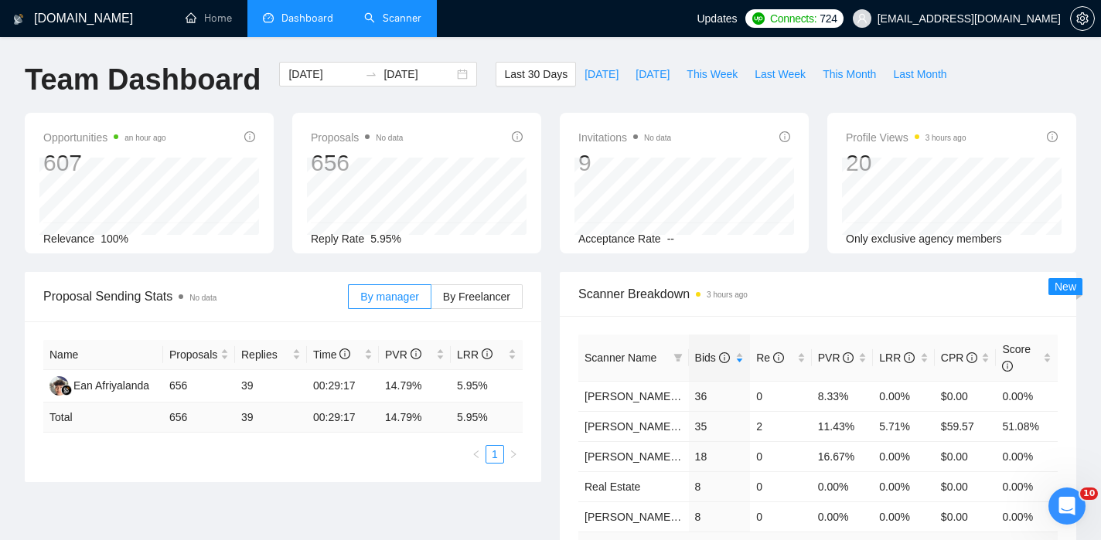
click at [397, 19] on link "Scanner" at bounding box center [392, 18] width 57 height 13
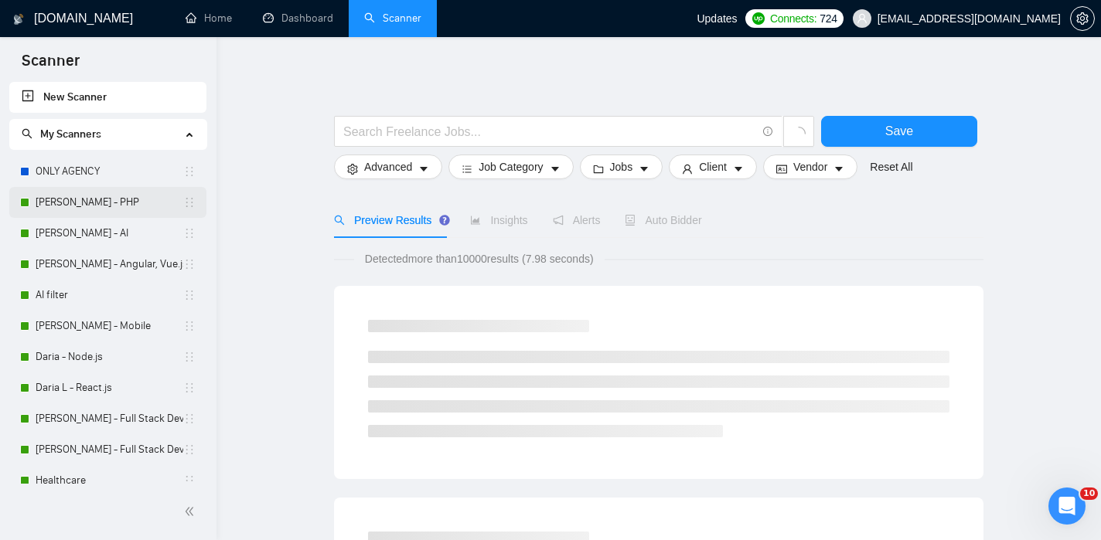
click at [111, 209] on link "[PERSON_NAME] - PHP" at bounding box center [110, 202] width 148 height 31
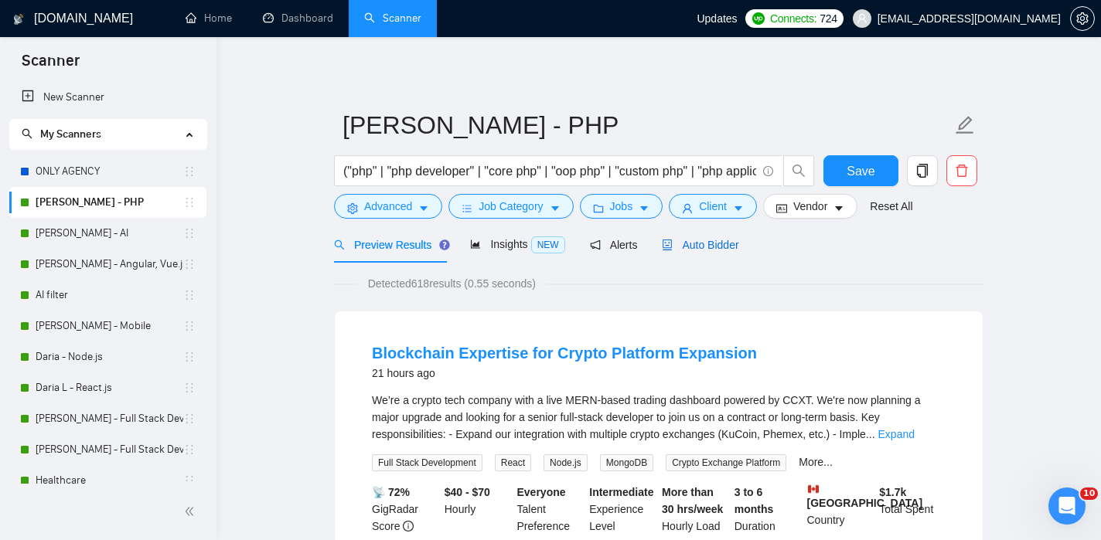
click at [702, 252] on div "Auto Bidder" at bounding box center [700, 245] width 77 height 17
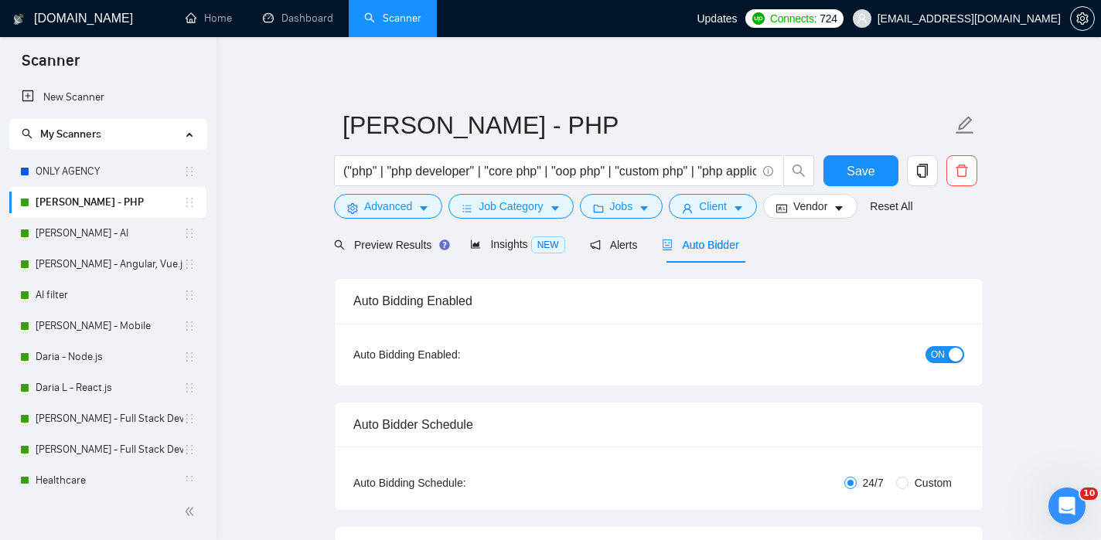
checkbox input "true"
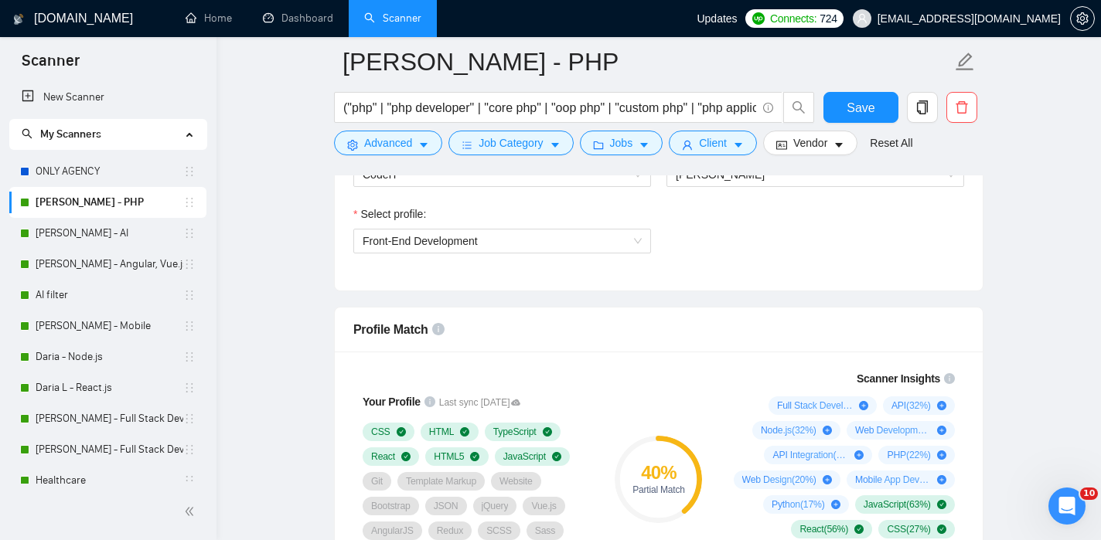
scroll to position [860, 0]
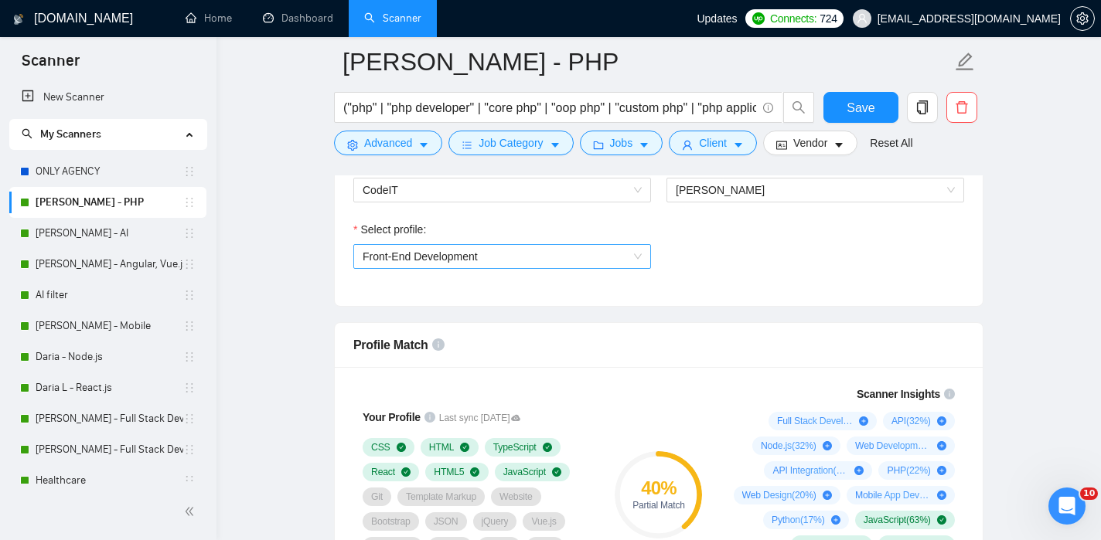
click at [537, 266] on span "Front-End Development" at bounding box center [502, 256] width 279 height 23
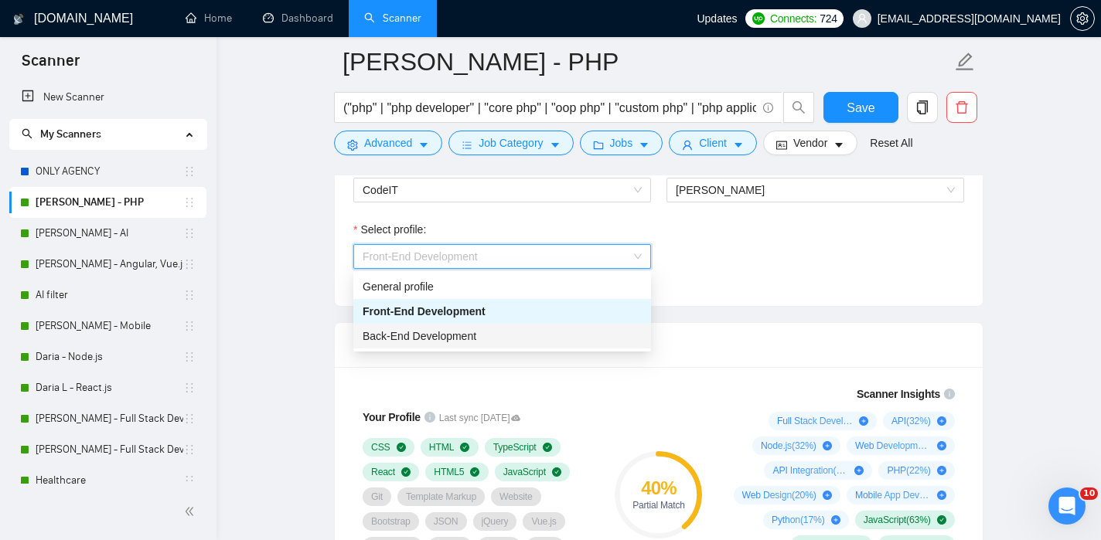
click at [513, 330] on div "Back-End Development" at bounding box center [502, 336] width 279 height 17
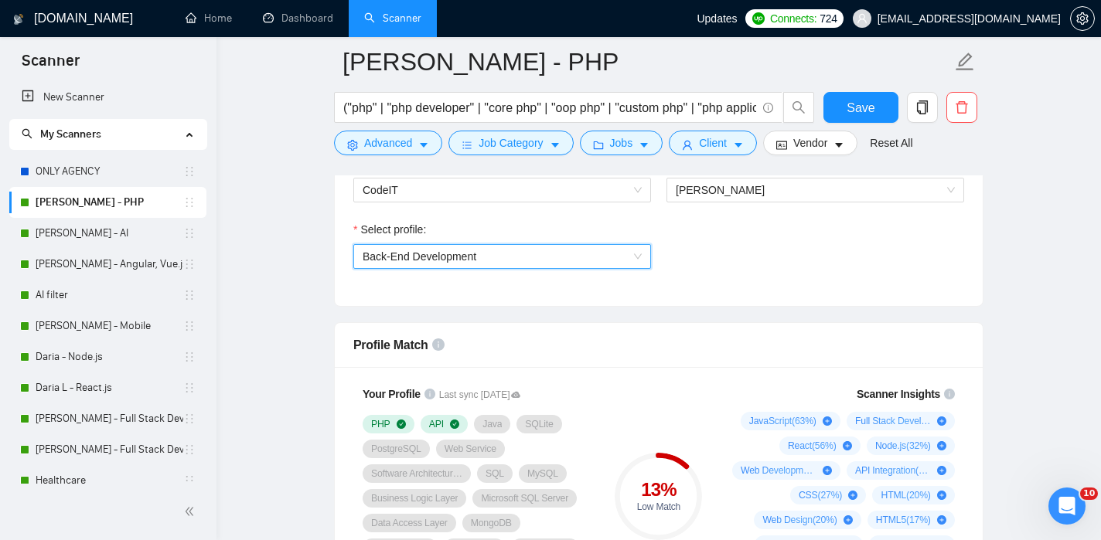
click at [537, 256] on span "Back-End Development" at bounding box center [502, 256] width 279 height 23
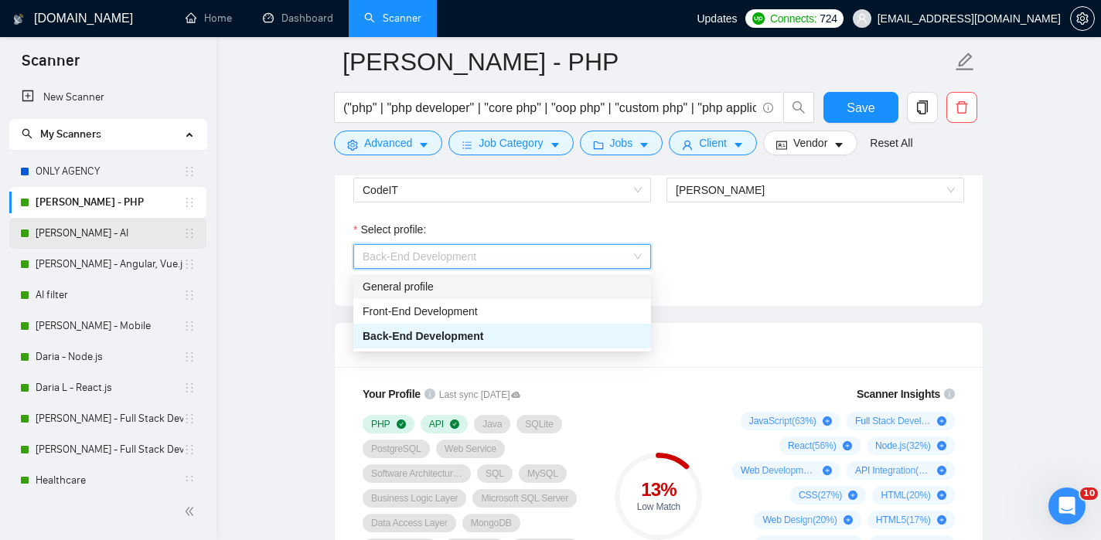
click at [126, 245] on link "[PERSON_NAME] - AI" at bounding box center [110, 233] width 148 height 31
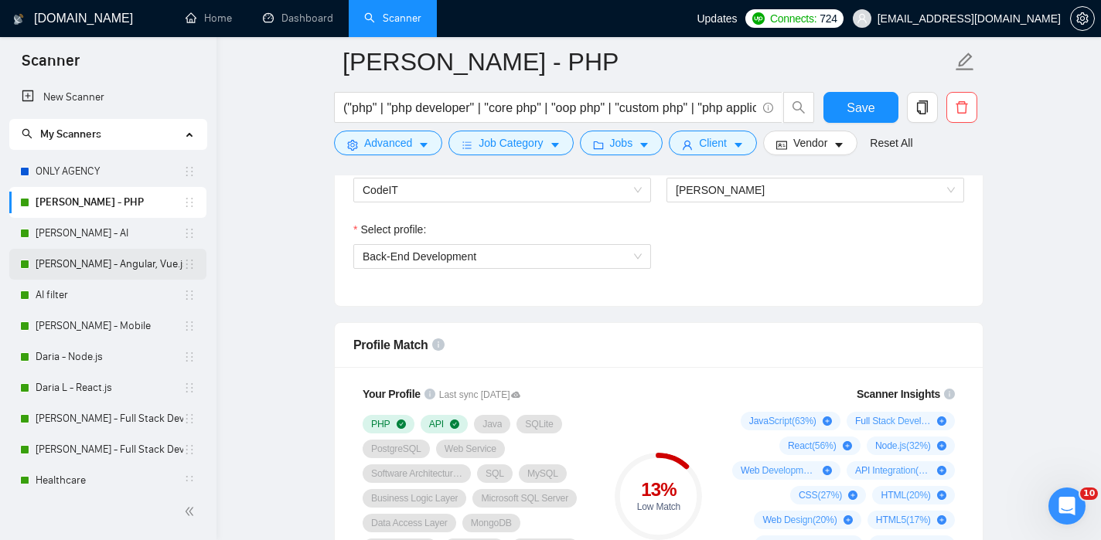
click at [98, 268] on link "[PERSON_NAME] - Angular, Vue.js" at bounding box center [110, 264] width 148 height 31
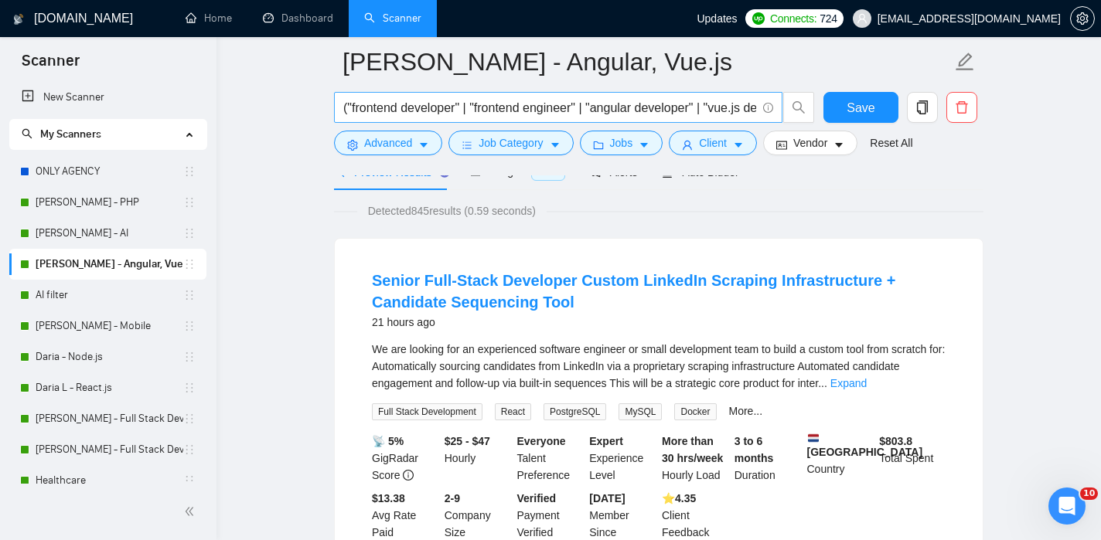
scroll to position [162, 0]
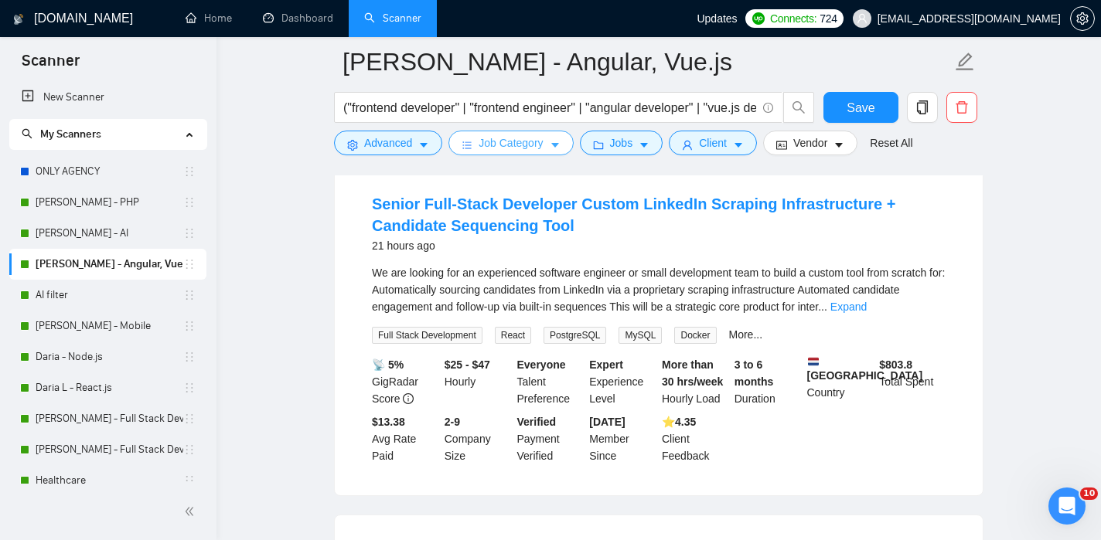
click at [555, 145] on icon "caret-down" at bounding box center [555, 145] width 11 height 11
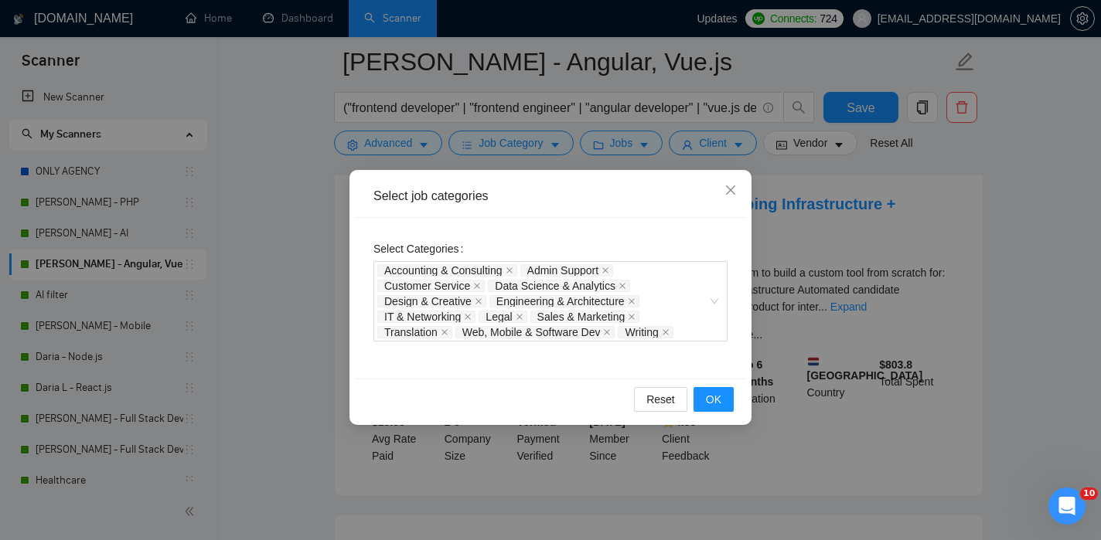
click at [285, 232] on div "Select job categories Select Categories Accounting & Consulting Admin Support C…" at bounding box center [550, 270] width 1101 height 540
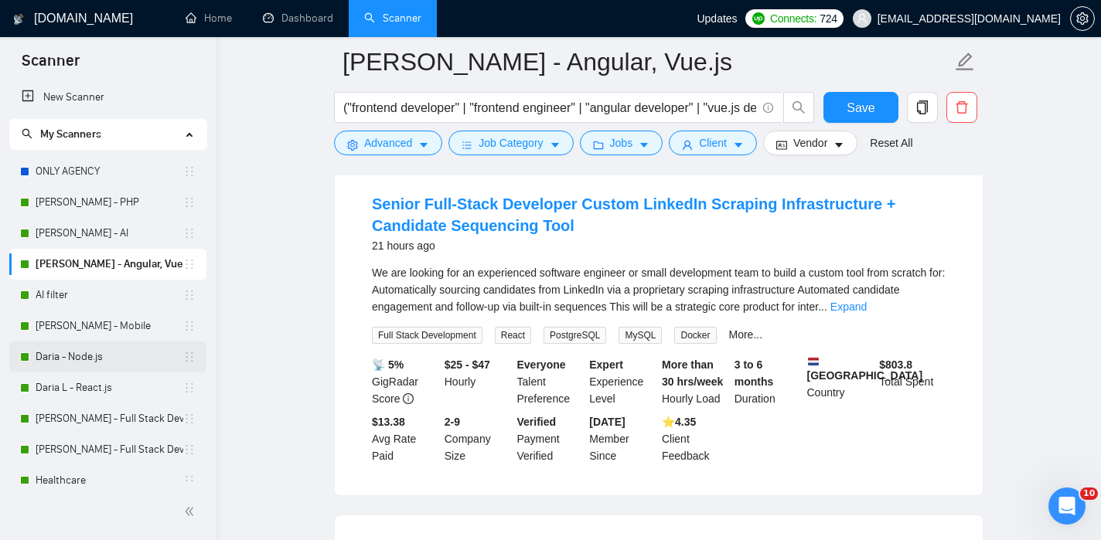
click at [97, 347] on link "Daria - Node.js" at bounding box center [110, 357] width 148 height 31
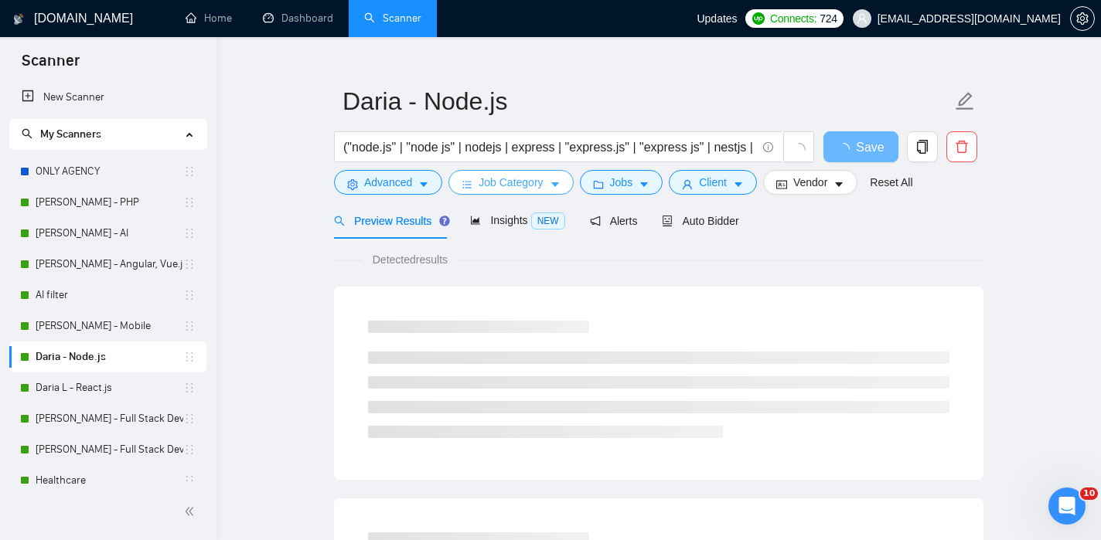
click at [509, 193] on button "Job Category" at bounding box center [510, 182] width 124 height 25
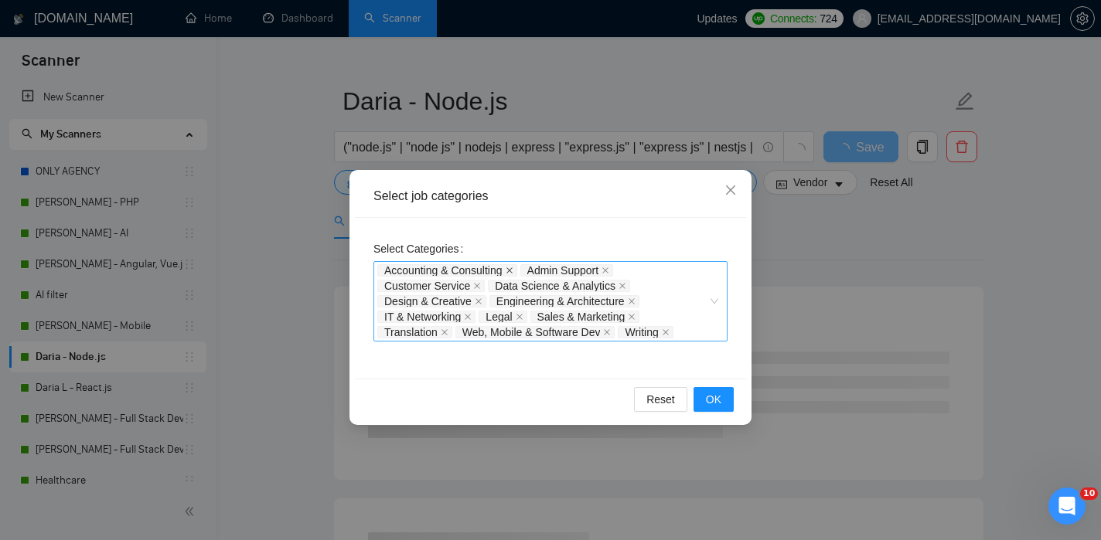
click at [513, 270] on icon "close" at bounding box center [509, 271] width 6 height 6
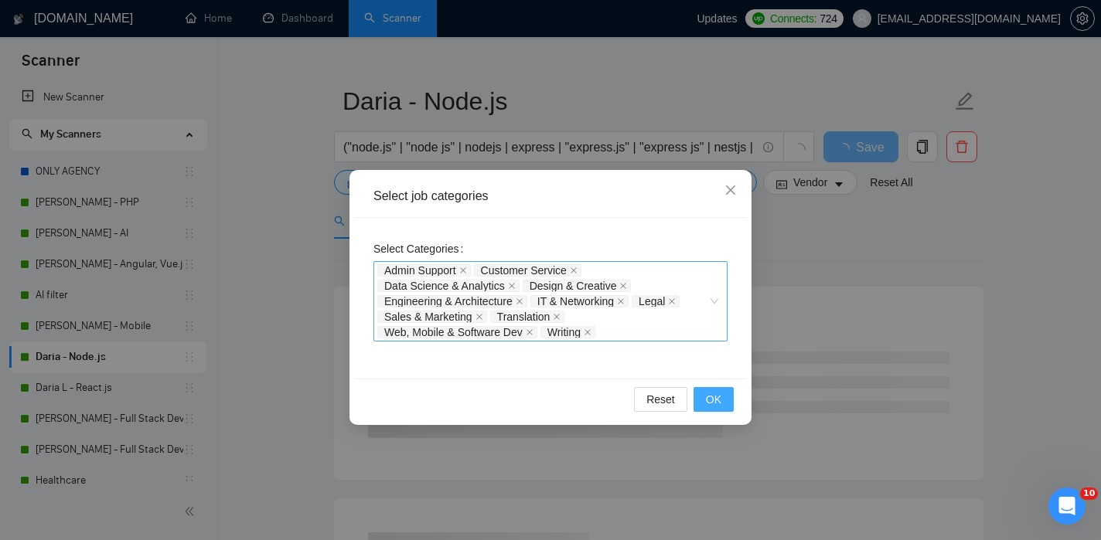
click at [700, 399] on button "OK" at bounding box center [713, 399] width 40 height 25
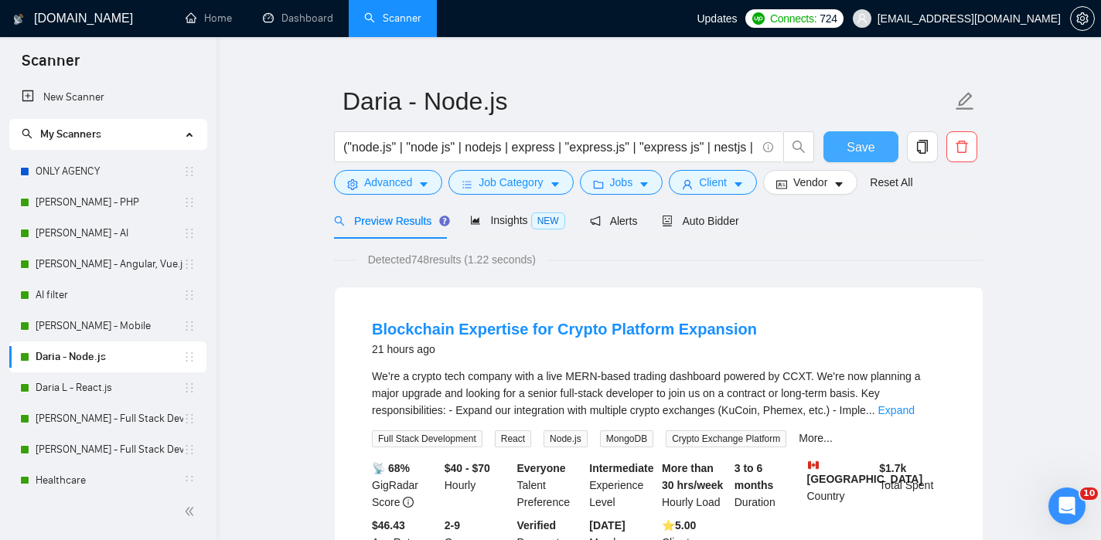
click at [852, 148] on span "Save" at bounding box center [861, 147] width 28 height 19
